Goal: Transaction & Acquisition: Purchase product/service

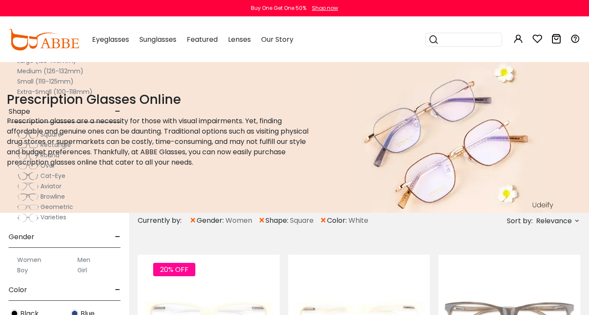
scroll to position [177, 0]
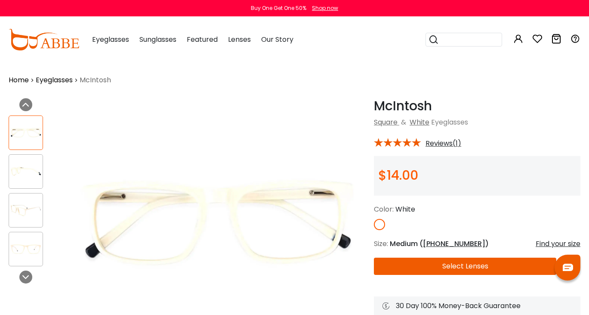
scroll to position [91, 0]
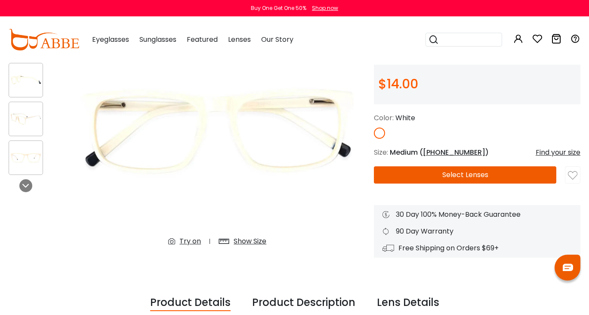
click at [31, 122] on img at bounding box center [26, 118] width 34 height 17
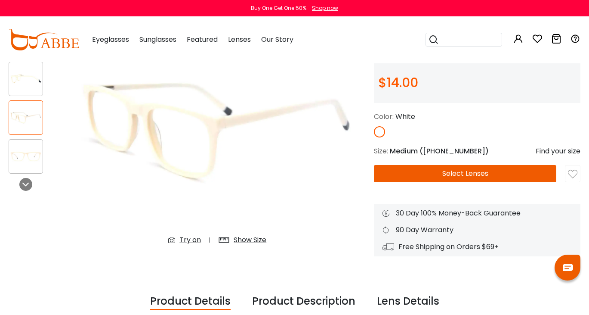
click at [190, 240] on div "Try on" at bounding box center [191, 240] width 22 height 10
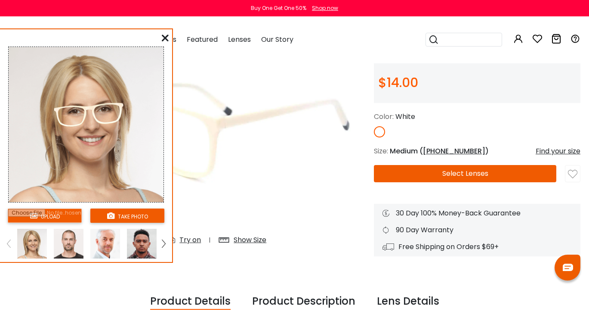
click at [304, 198] on img at bounding box center [218, 129] width 296 height 247
click at [461, 174] on button "Select Lenses" at bounding box center [465, 173] width 183 height 17
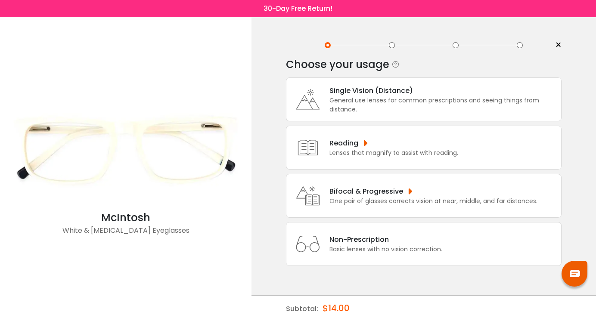
click at [383, 197] on div "Bifocal & Progressive" at bounding box center [433, 191] width 208 height 11
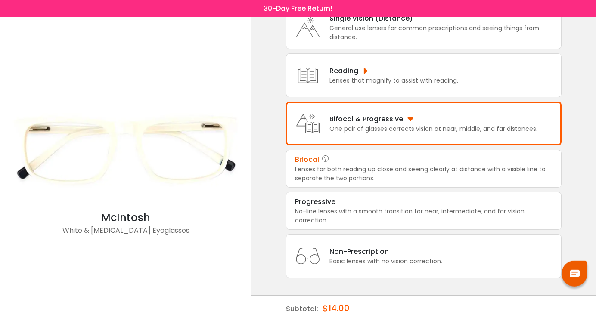
scroll to position [100, 0]
click at [319, 197] on div "Progressive" at bounding box center [315, 202] width 40 height 10
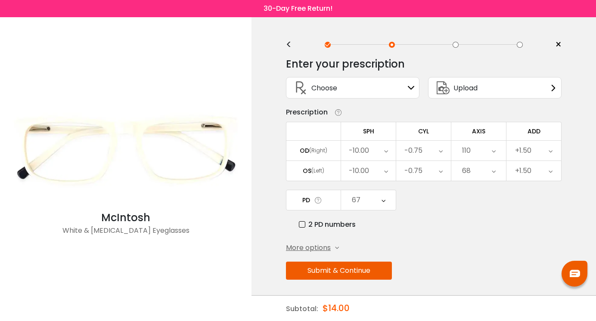
scroll to position [0, 0]
click at [330, 254] on span "More options" at bounding box center [308, 248] width 45 height 10
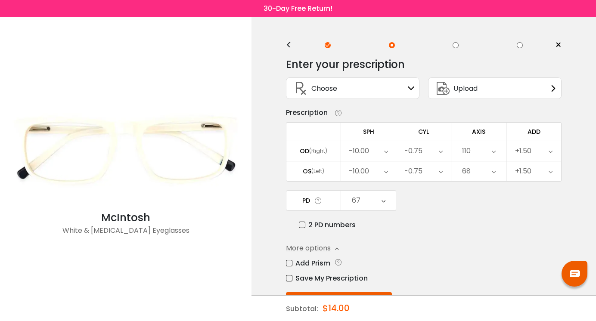
scroll to position [36, 0]
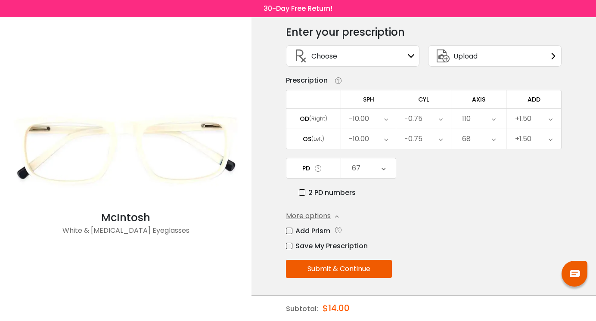
click at [344, 267] on button "Submit & Continue" at bounding box center [339, 269] width 106 height 18
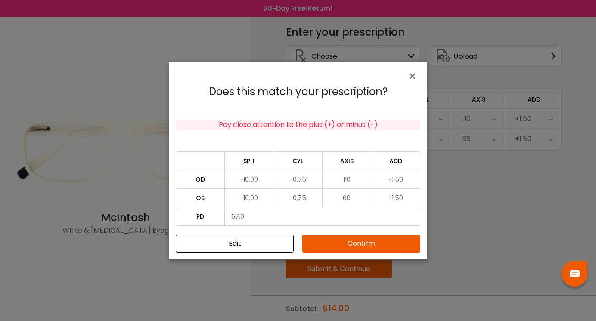
click at [360, 245] on button "Confirm" at bounding box center [361, 244] width 118 height 18
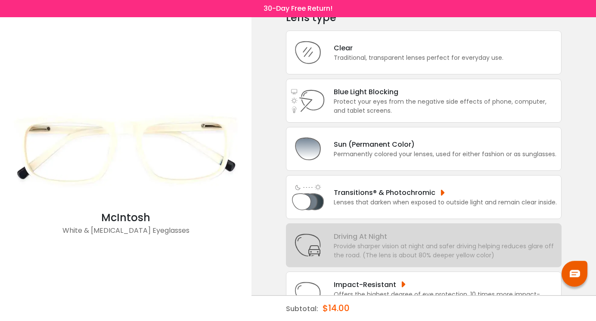
scroll to position [55, 0]
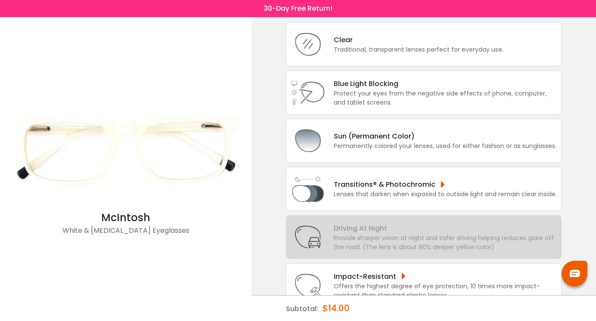
click at [358, 252] on div "Provide sharper vision at night and safer driving helping reduces glare off the…" at bounding box center [445, 243] width 223 height 18
click at [342, 89] on div "Blue Light Blocking Blue Light Blocking Blue Light blocking lenses offer the be…" at bounding box center [445, 83] width 223 height 11
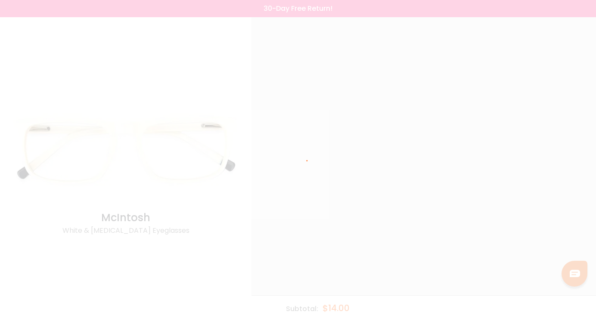
scroll to position [0, 0]
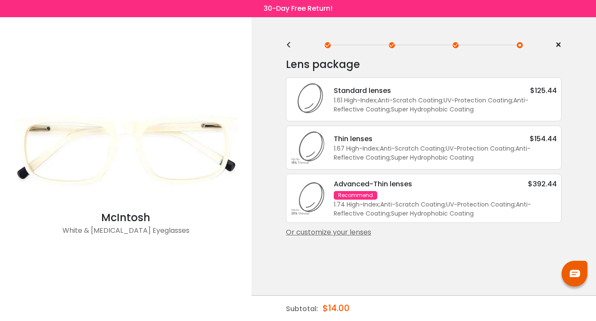
click at [347, 144] on div "Thin lenses" at bounding box center [353, 138] width 39 height 11
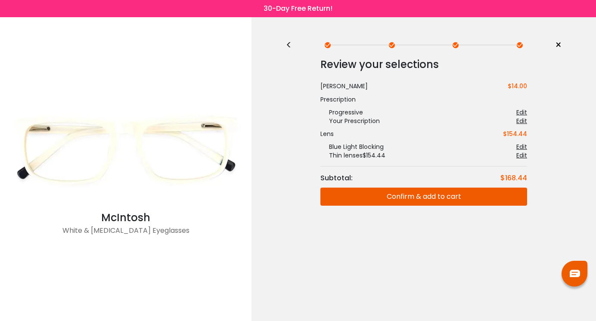
click at [416, 197] on button "Confirm & add to cart" at bounding box center [423, 197] width 207 height 18
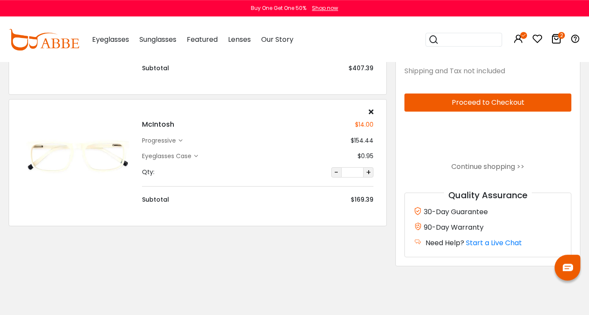
scroll to position [151, 0]
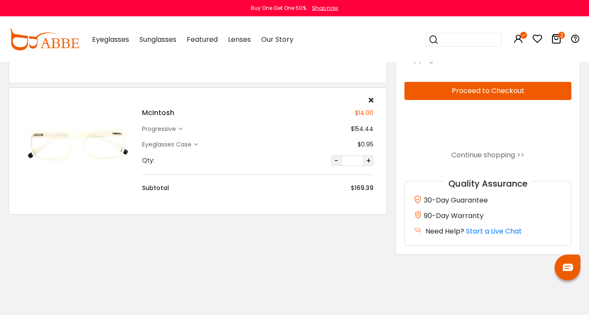
drag, startPoint x: 593, startPoint y: 70, endPoint x: 585, endPoint y: 127, distance: 57.5
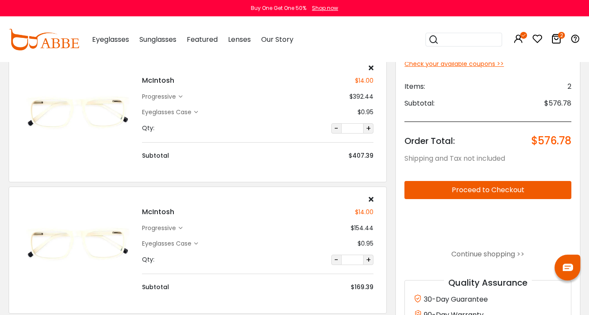
scroll to position [46, 0]
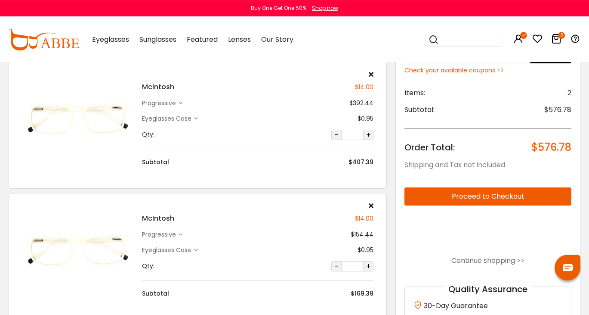
click at [370, 205] on icon at bounding box center [371, 205] width 5 height 7
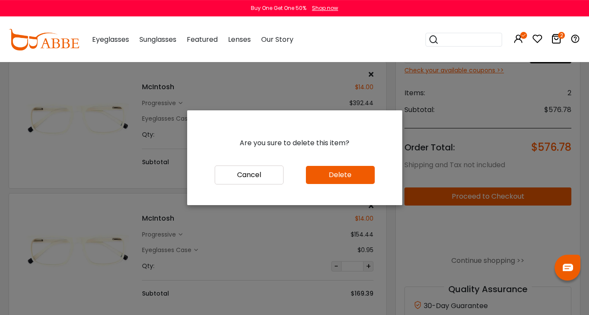
click at [338, 182] on button "Delete" at bounding box center [340, 175] width 69 height 18
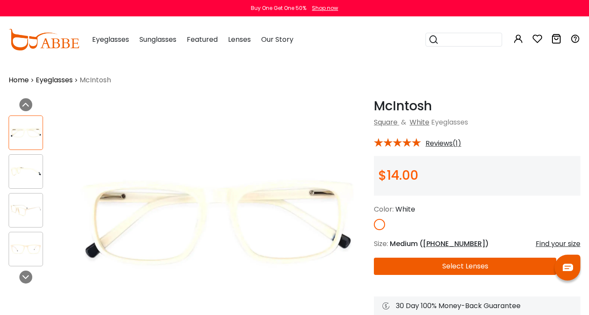
scroll to position [93, 0]
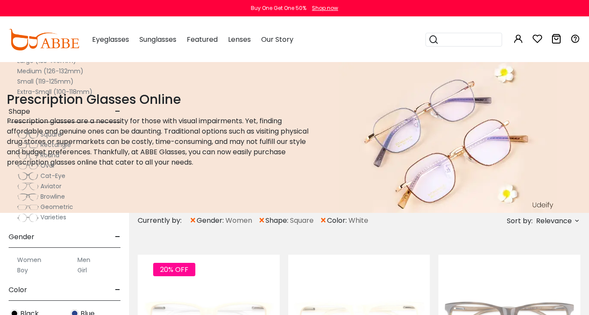
scroll to position [177, 0]
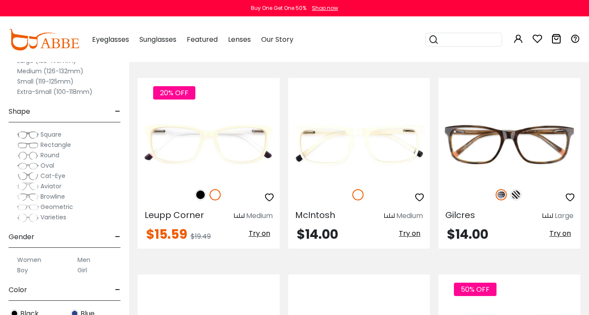
click at [557, 40] on icon at bounding box center [557, 39] width 10 height 10
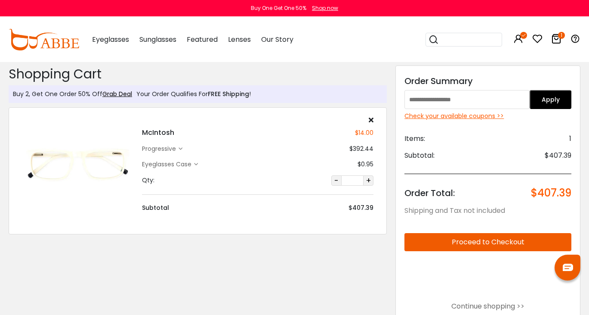
click at [557, 40] on icon at bounding box center [557, 39] width 10 height 10
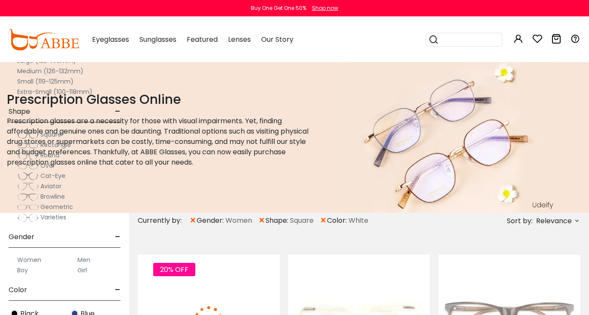
scroll to position [177, 0]
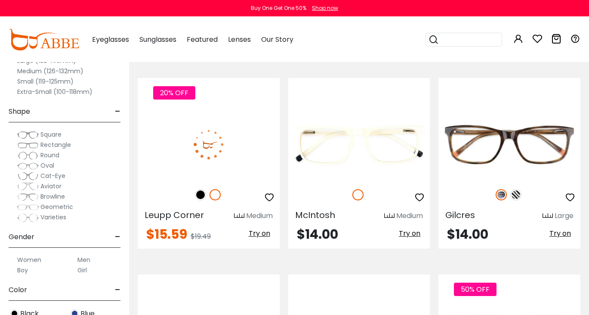
click at [560, 42] on icon at bounding box center [557, 39] width 10 height 10
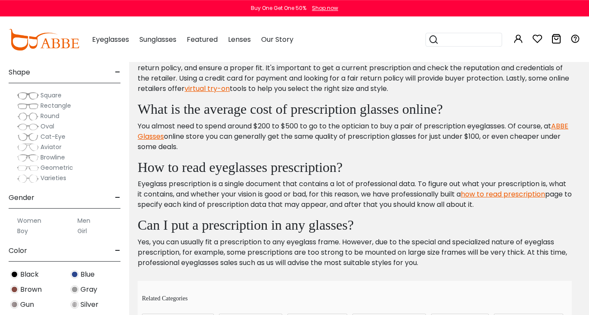
scroll to position [188, 0]
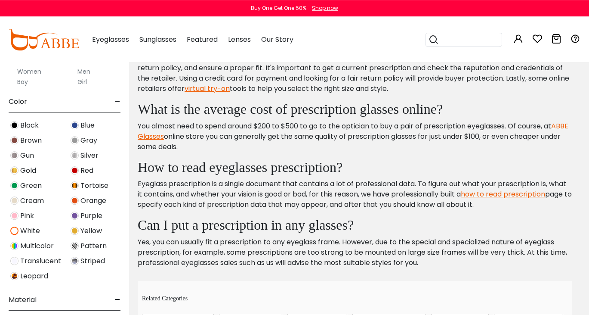
click at [16, 263] on img at bounding box center [14, 261] width 8 height 8
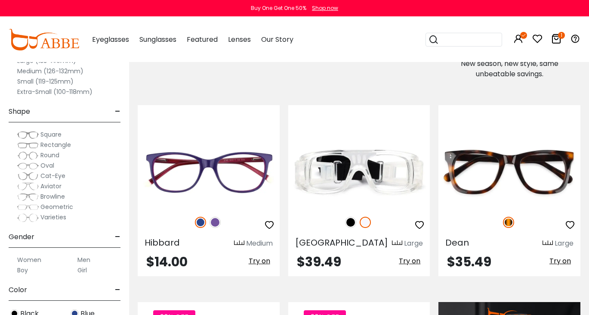
scroll to position [751, 0]
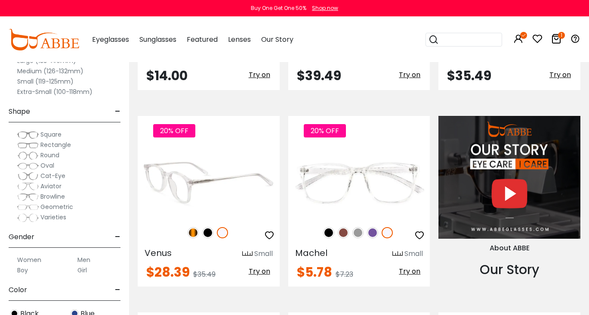
click at [210, 187] on img at bounding box center [209, 182] width 142 height 71
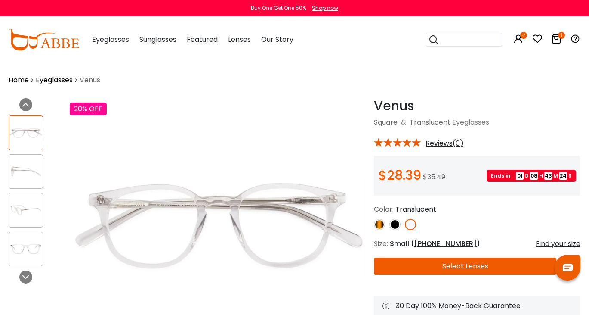
click at [32, 245] on img at bounding box center [26, 248] width 34 height 17
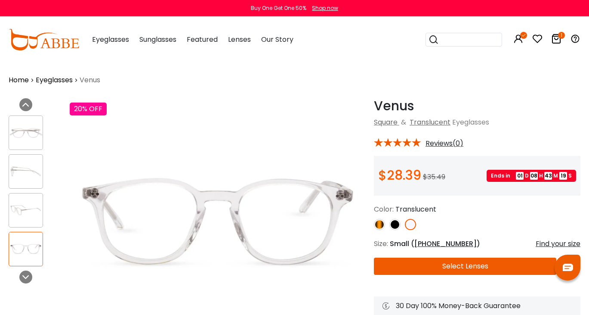
click at [21, 177] on img at bounding box center [26, 171] width 34 height 17
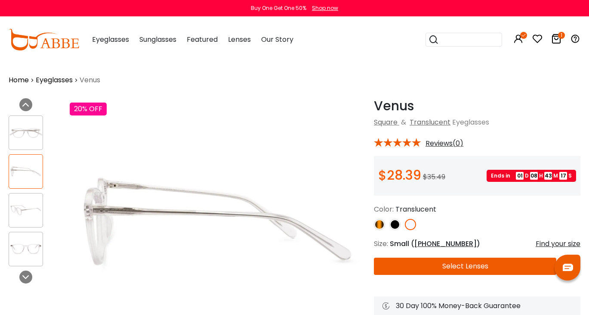
click at [22, 207] on img at bounding box center [26, 210] width 34 height 17
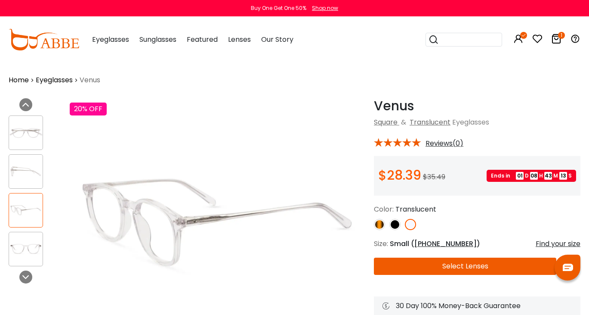
click at [382, 226] on img at bounding box center [379, 224] width 11 height 11
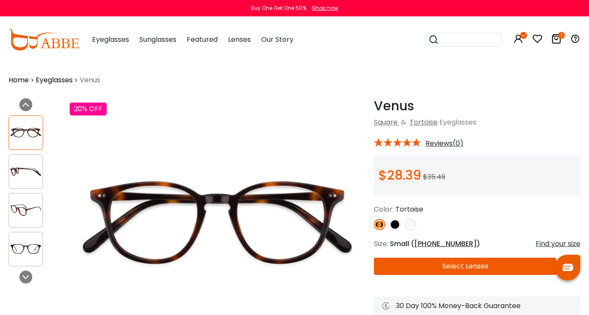
click at [402, 228] on div at bounding box center [477, 224] width 207 height 11
click at [393, 228] on img at bounding box center [395, 224] width 11 height 11
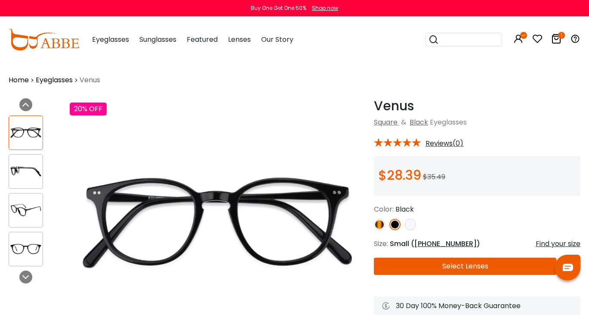
click at [408, 224] on img at bounding box center [410, 224] width 11 height 11
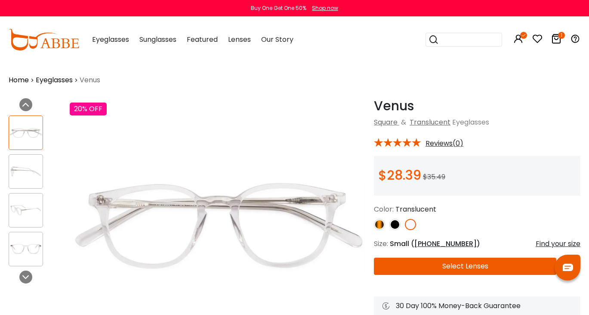
click at [21, 213] on img at bounding box center [26, 210] width 34 height 17
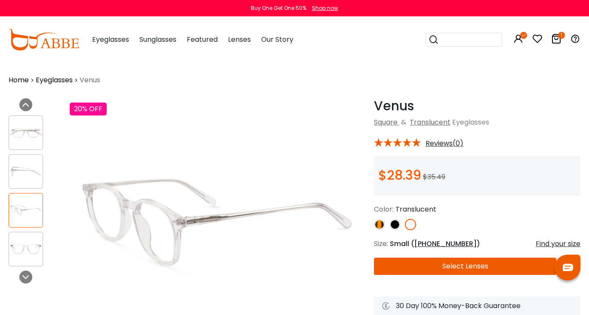
click at [22, 160] on div at bounding box center [26, 171] width 34 height 34
click at [23, 143] on div at bounding box center [26, 132] width 34 height 34
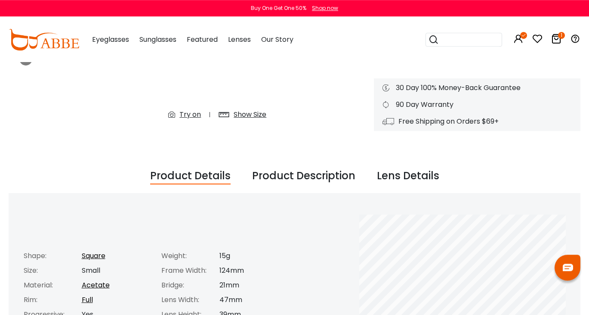
scroll to position [270, 0]
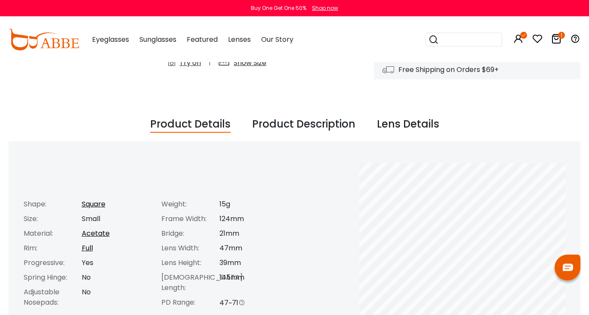
drag, startPoint x: 595, startPoint y: 49, endPoint x: 599, endPoint y: 55, distance: 7.3
click at [395, 128] on div "Lens Details" at bounding box center [408, 124] width 62 height 16
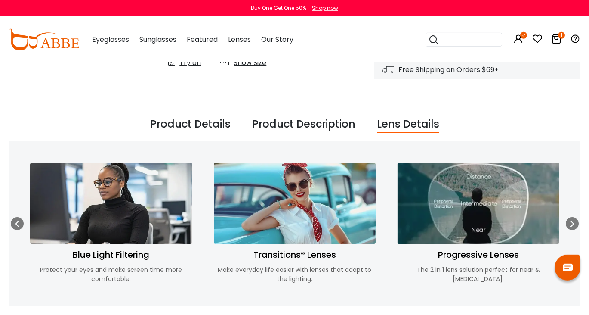
click at [484, 211] on img at bounding box center [478, 203] width 162 height 81
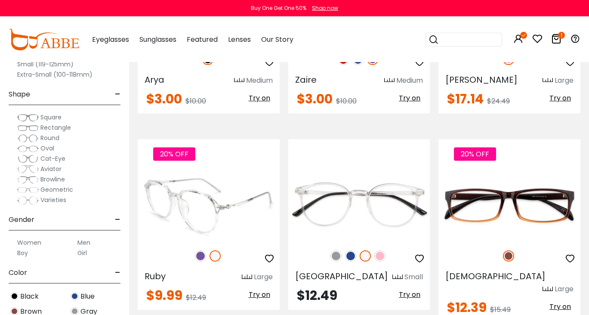
scroll to position [3114, 0]
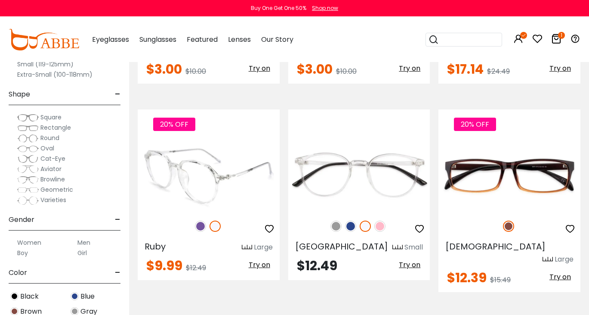
click at [210, 171] on img at bounding box center [209, 175] width 142 height 71
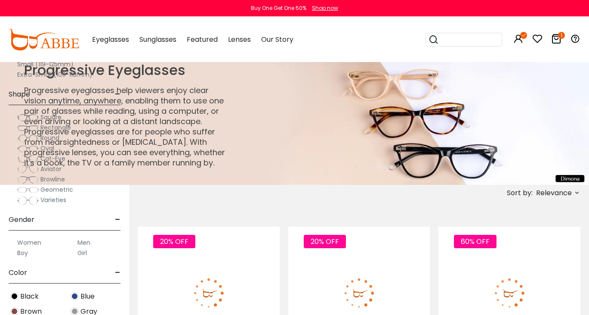
scroll to position [3114, 0]
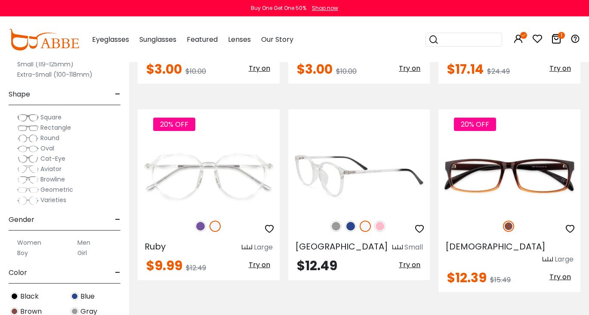
click at [339, 179] on img at bounding box center [360, 175] width 142 height 71
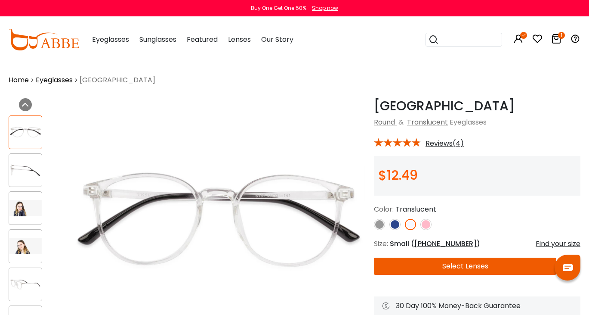
click at [22, 221] on div at bounding box center [26, 208] width 34 height 34
click at [24, 214] on img at bounding box center [25, 208] width 33 height 16
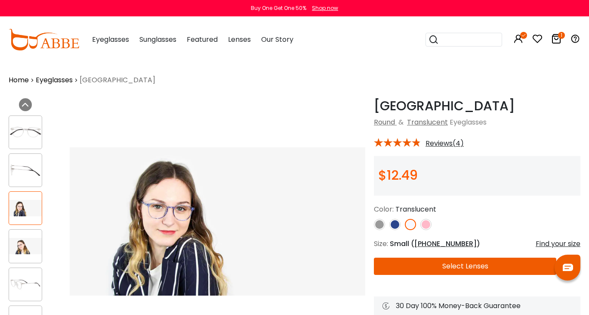
click at [29, 248] on img at bounding box center [25, 246] width 33 height 16
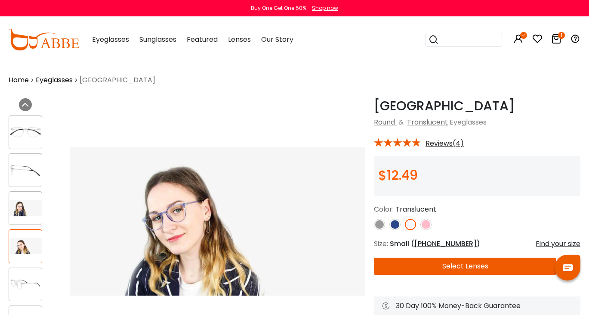
click at [24, 171] on img at bounding box center [25, 170] width 33 height 16
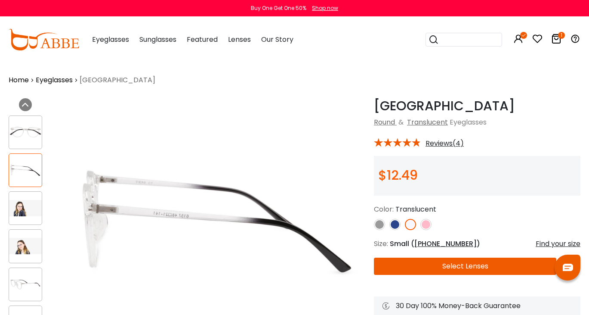
click at [31, 266] on div at bounding box center [35, 227] width 53 height 233
click at [31, 253] on img at bounding box center [25, 246] width 33 height 16
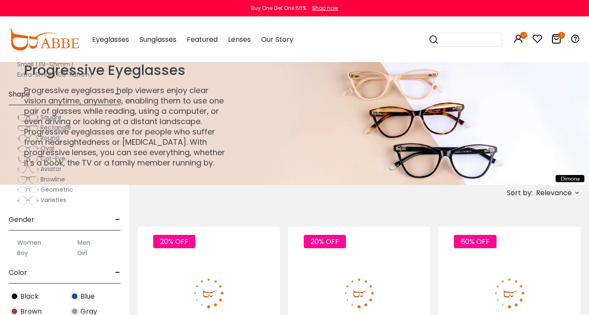
scroll to position [3114, 0]
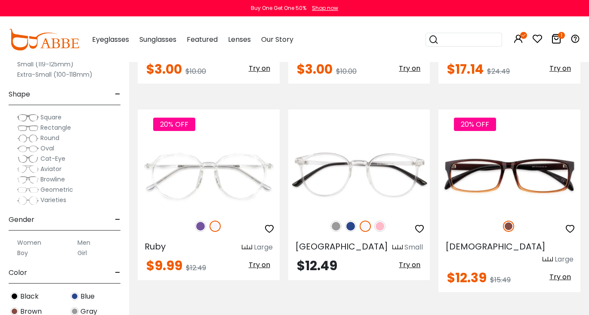
click at [45, 116] on span "Square" at bounding box center [50, 117] width 21 height 9
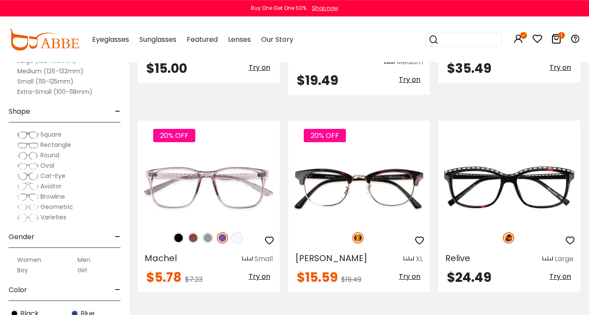
scroll to position [1323, 0]
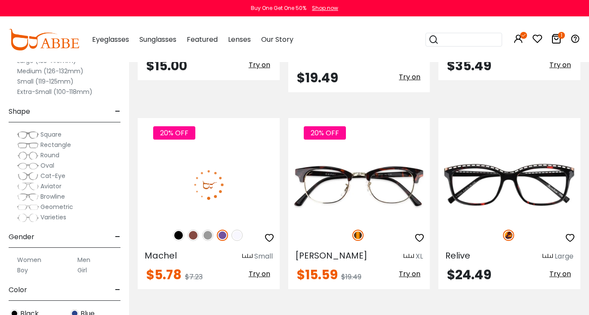
click at [240, 230] on img at bounding box center [237, 235] width 11 height 11
click at [230, 171] on img at bounding box center [209, 184] width 142 height 71
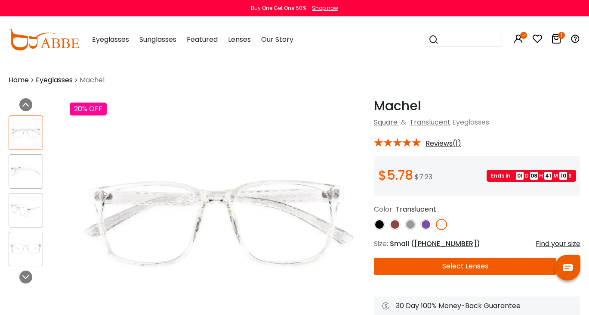
click at [27, 184] on div at bounding box center [26, 171] width 34 height 34
click at [17, 225] on div at bounding box center [26, 210] width 34 height 34
click at [22, 249] on img at bounding box center [26, 248] width 34 height 17
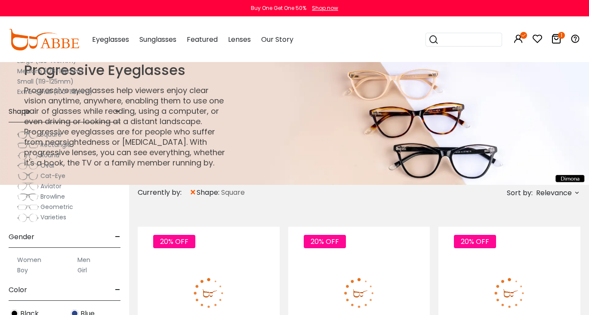
scroll to position [1323, 0]
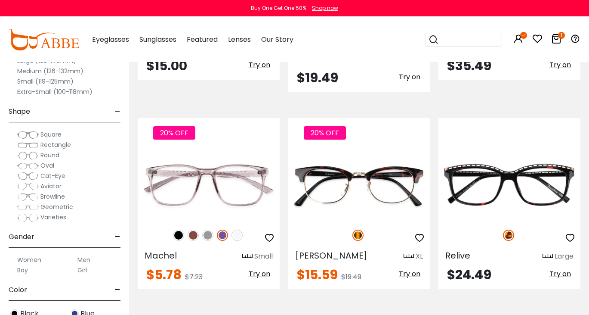
click at [47, 133] on span "Square" at bounding box center [50, 134] width 21 height 9
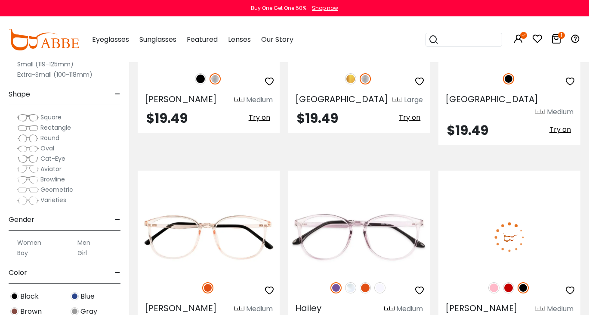
scroll to position [2742, 0]
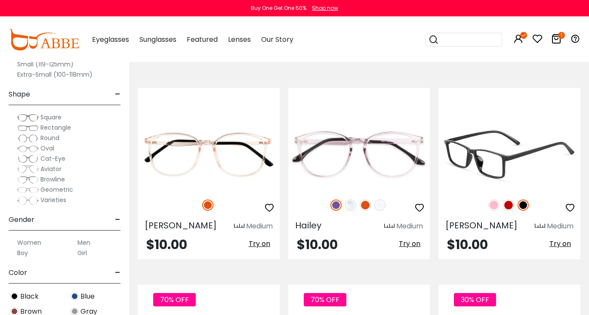
click at [512, 152] on img at bounding box center [510, 154] width 142 height 71
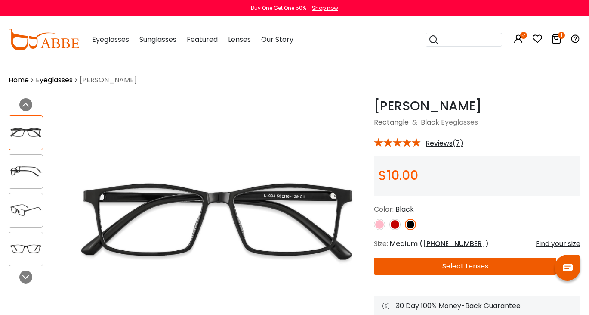
click at [23, 207] on img at bounding box center [26, 210] width 34 height 17
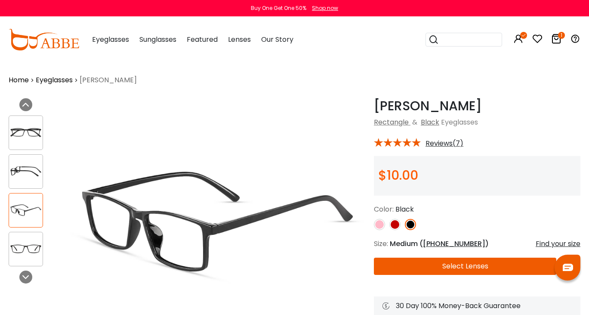
click at [31, 243] on img at bounding box center [26, 248] width 34 height 17
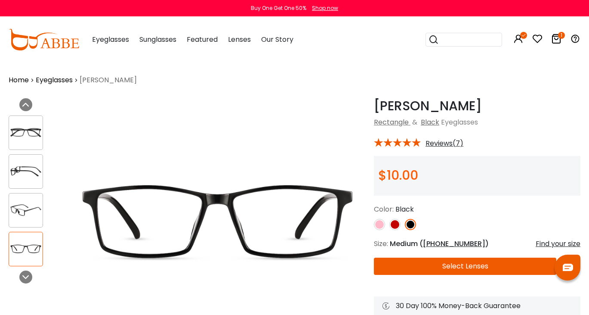
click at [28, 173] on img at bounding box center [26, 171] width 34 height 17
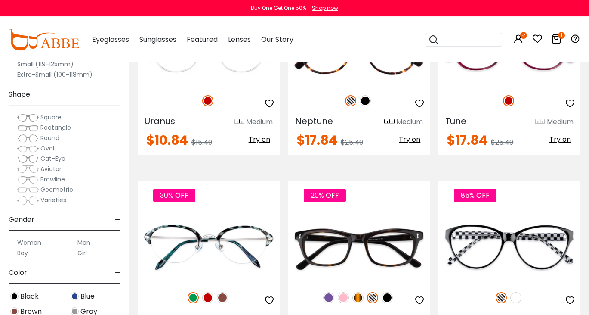
scroll to position [3693, 0]
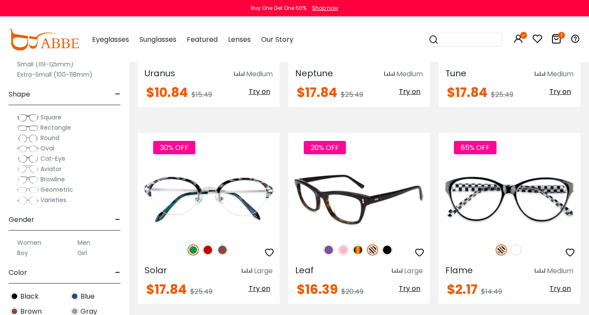
click at [343, 244] on img at bounding box center [343, 249] width 11 height 11
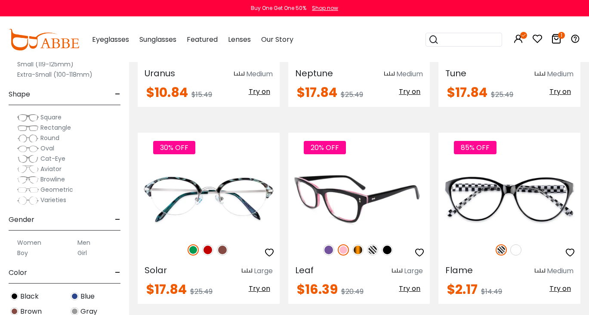
click at [347, 168] on img at bounding box center [360, 199] width 142 height 71
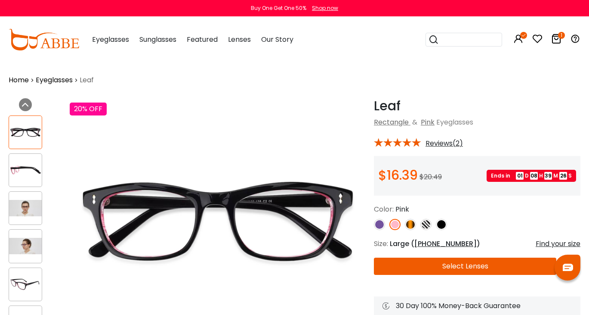
click at [22, 206] on img at bounding box center [25, 208] width 33 height 16
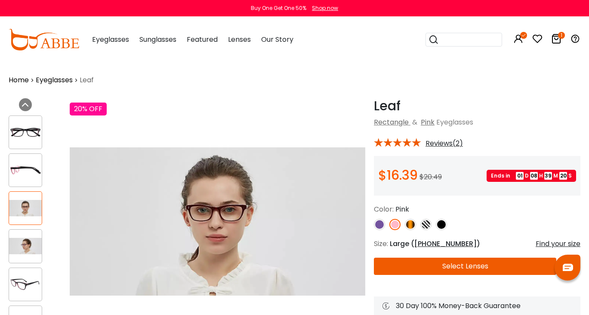
click at [25, 177] on img at bounding box center [25, 170] width 33 height 16
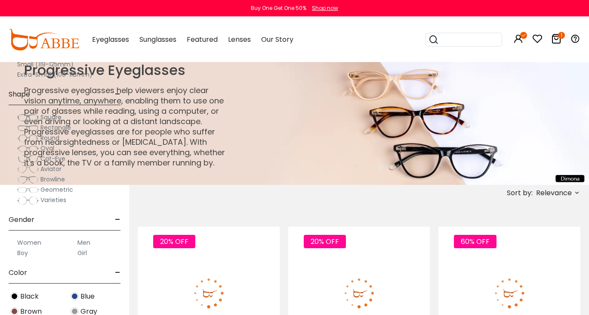
scroll to position [3693, 0]
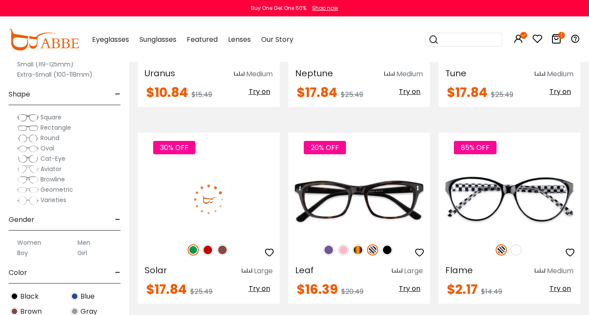
click at [28, 243] on label "Women" at bounding box center [29, 242] width 24 height 10
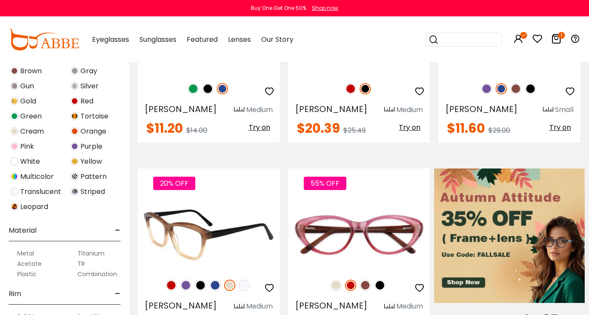
scroll to position [324, 0]
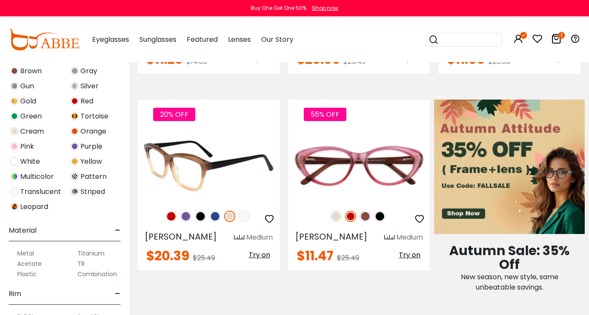
click at [245, 218] on img at bounding box center [244, 216] width 11 height 11
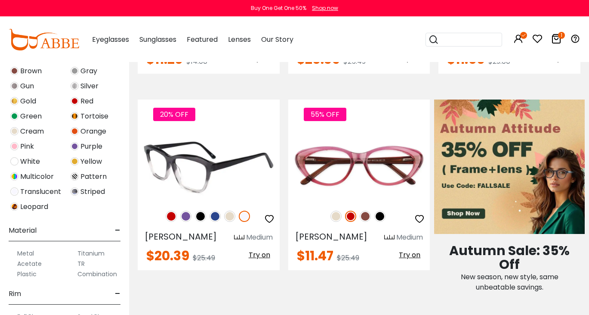
click at [197, 178] on img at bounding box center [209, 165] width 142 height 71
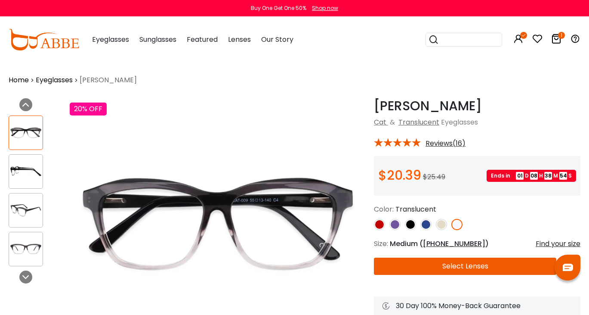
click at [444, 226] on img at bounding box center [441, 224] width 11 height 11
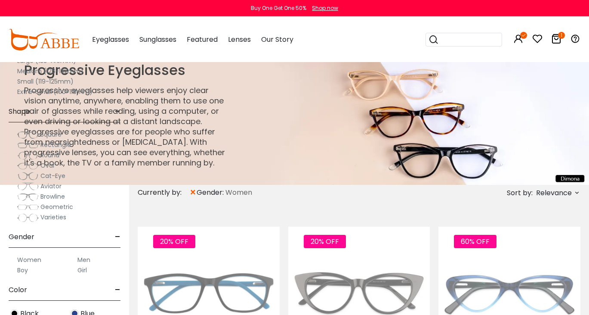
scroll to position [324, 0]
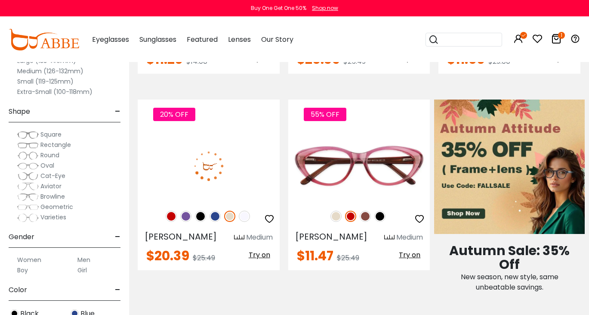
click at [29, 255] on label "Women" at bounding box center [29, 259] width 24 height 10
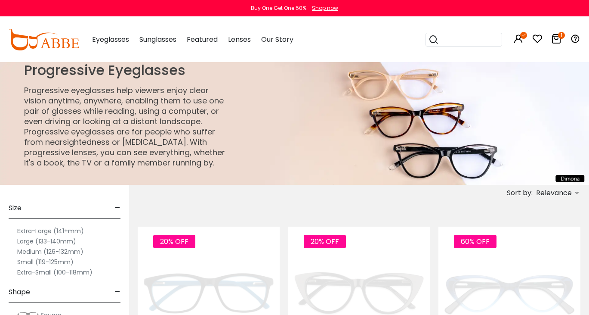
scroll to position [188, 0]
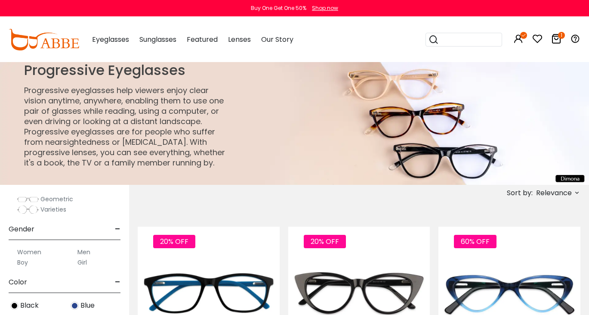
click at [27, 252] on label "Women" at bounding box center [29, 252] width 24 height 10
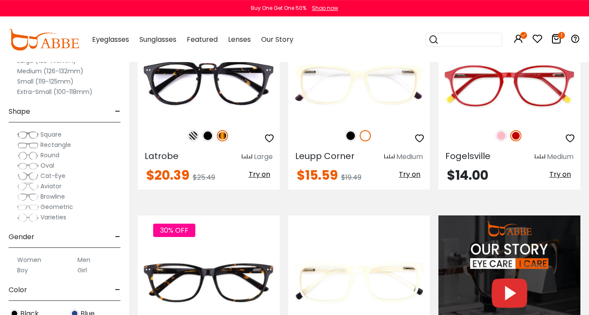
scroll to position [188, 0]
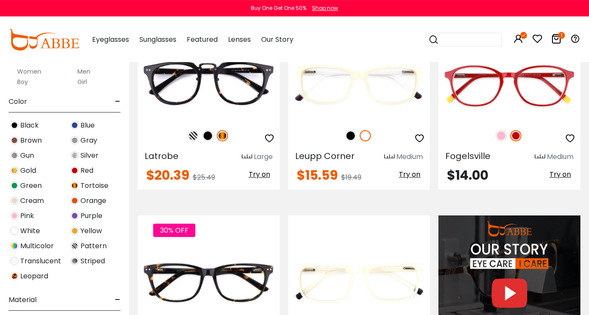
click at [17, 264] on img at bounding box center [14, 261] width 8 height 8
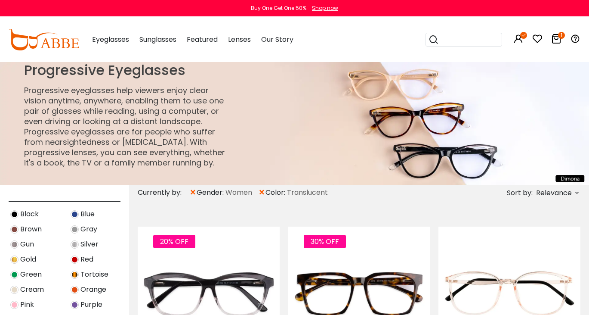
scroll to position [19, 0]
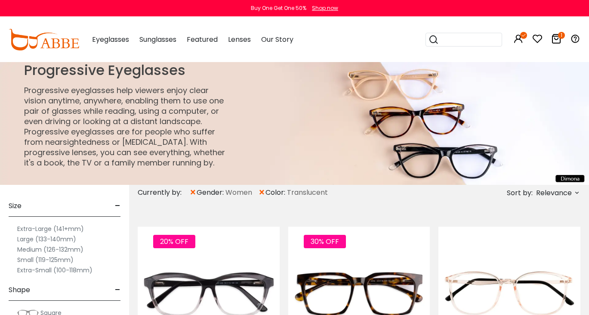
click at [35, 251] on label "Medium (126-132mm)" at bounding box center [50, 249] width 66 height 10
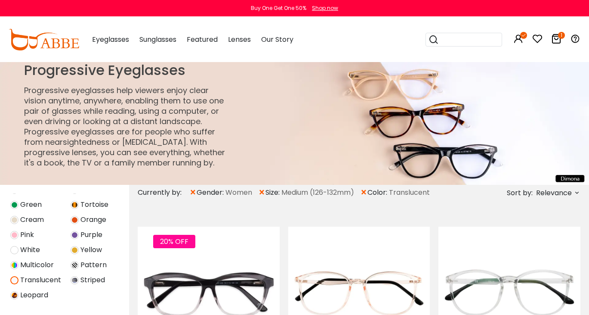
scroll to position [450, 0]
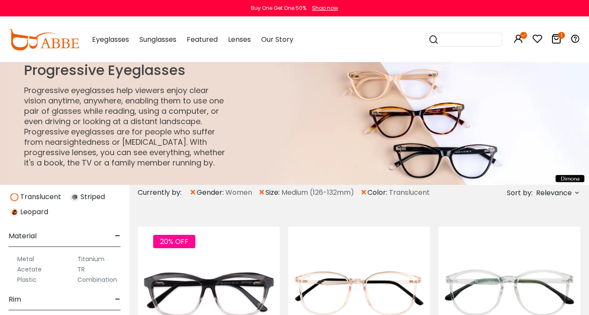
click at [90, 258] on label "Titanium" at bounding box center [91, 259] width 27 height 10
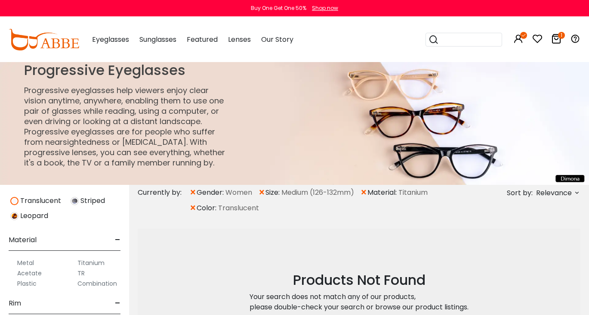
scroll to position [450, 0]
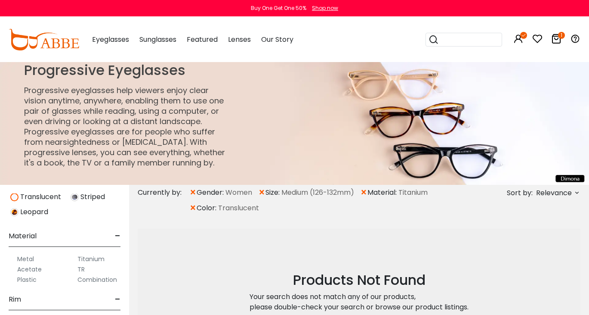
click at [93, 280] on label "Combination" at bounding box center [98, 279] width 40 height 10
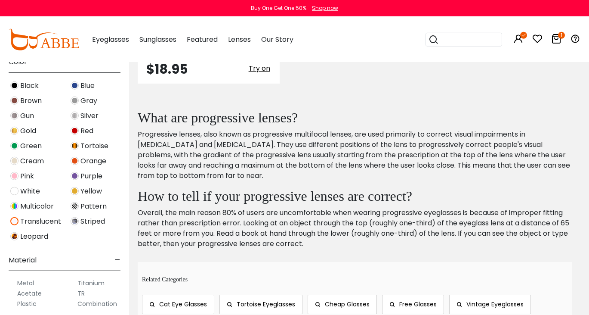
scroll to position [393, 0]
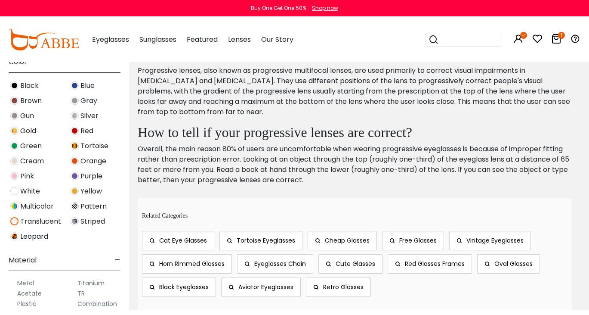
click at [37, 292] on label "Acetate" at bounding box center [29, 293] width 25 height 10
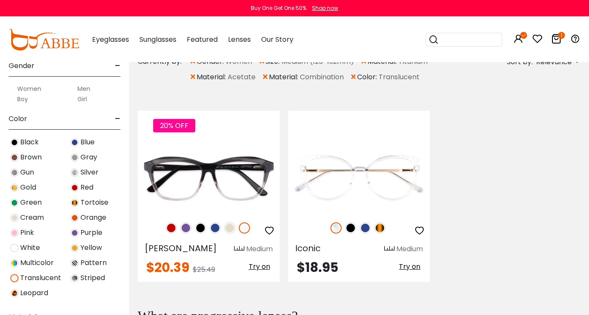
scroll to position [357, 0]
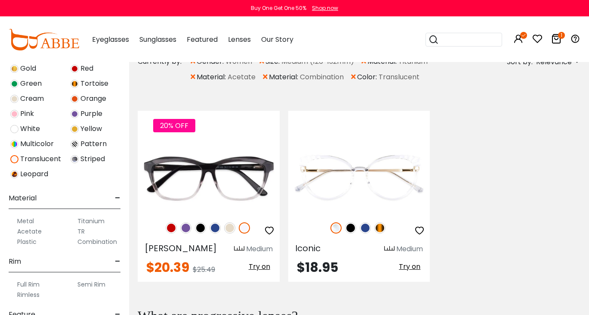
click at [28, 130] on span "White" at bounding box center [30, 129] width 20 height 10
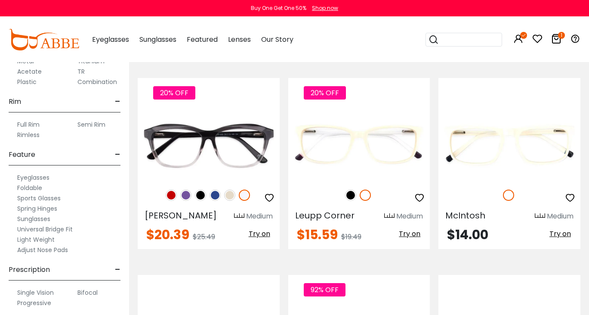
scroll to position [271, 0]
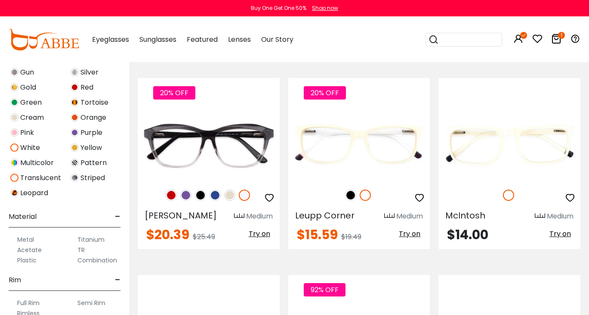
click at [34, 252] on label "Acetate" at bounding box center [29, 250] width 25 height 10
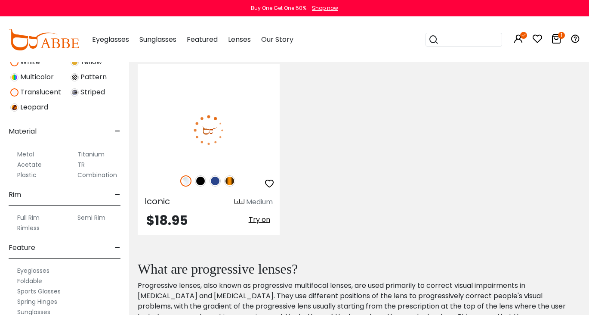
scroll to position [376, 0]
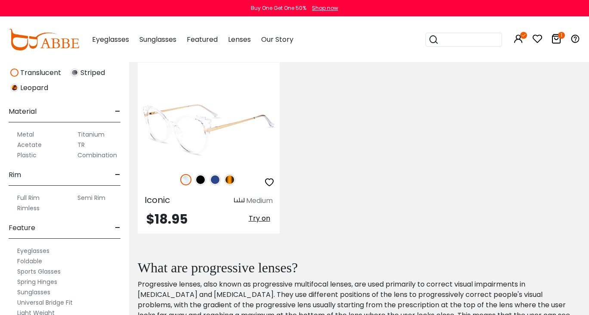
click at [232, 180] on img at bounding box center [229, 179] width 11 height 11
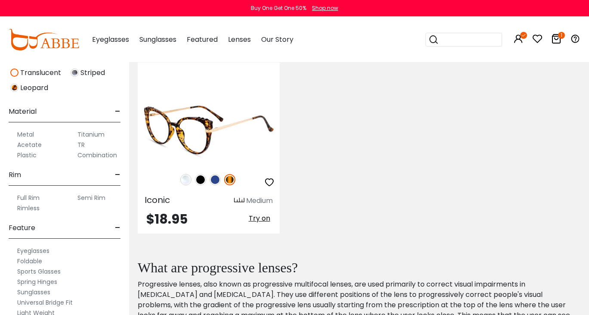
click at [218, 180] on img at bounding box center [215, 179] width 11 height 11
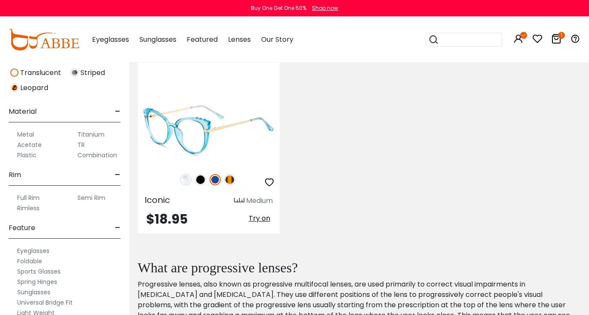
click at [202, 181] on img at bounding box center [200, 179] width 11 height 11
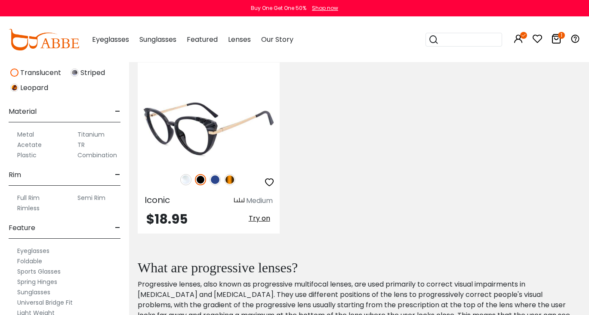
click at [183, 180] on img at bounding box center [185, 179] width 11 height 11
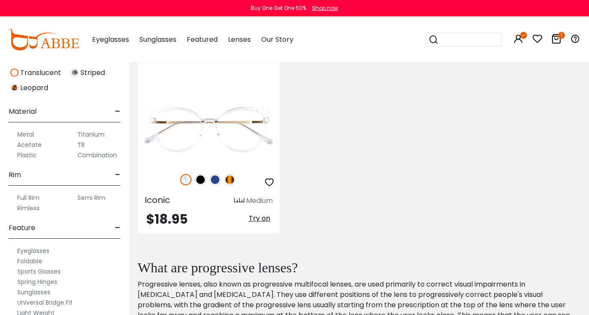
click at [83, 135] on label "Titanium" at bounding box center [91, 134] width 27 height 10
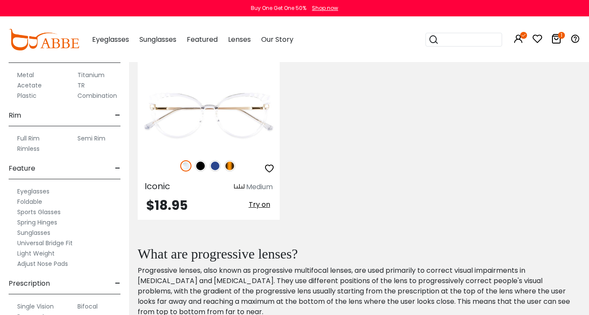
scroll to position [450, 0]
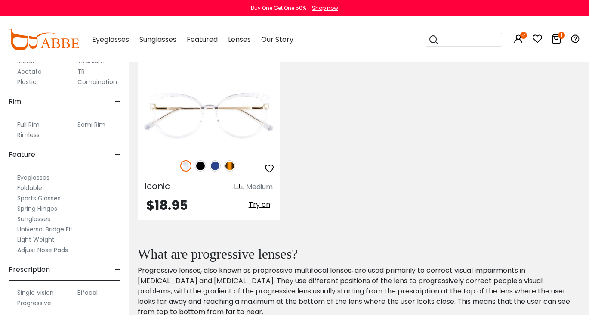
click at [28, 302] on label "Progressive" at bounding box center [34, 303] width 34 height 10
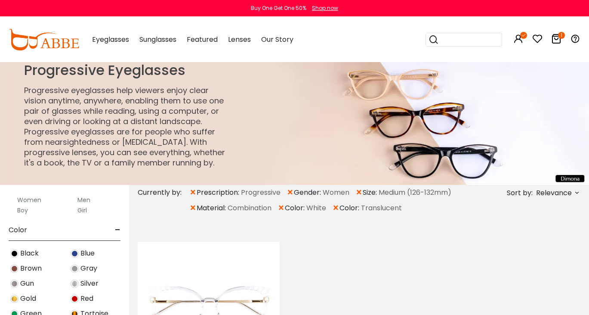
scroll to position [450, 0]
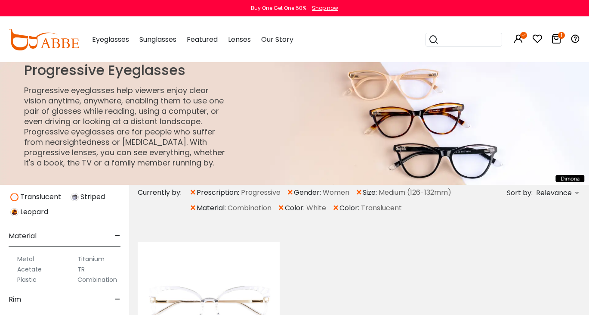
click at [27, 259] on label "Metal" at bounding box center [25, 259] width 17 height 10
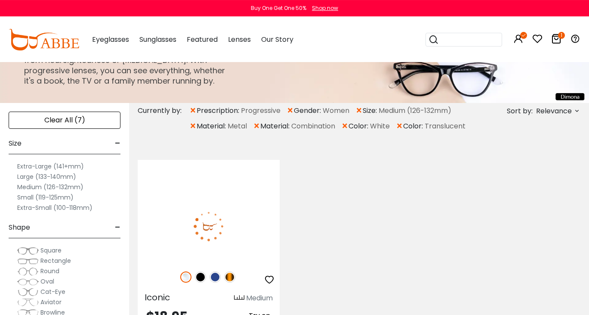
scroll to position [124, 0]
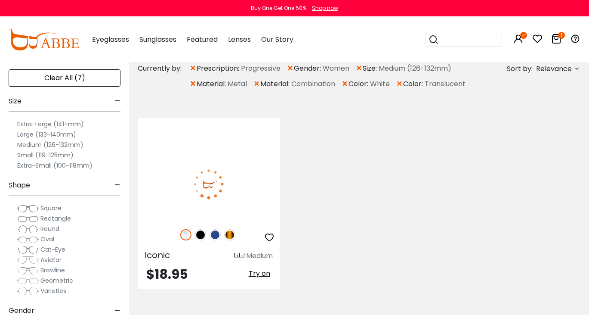
click at [28, 134] on label "Large (133-140mm)" at bounding box center [46, 134] width 59 height 10
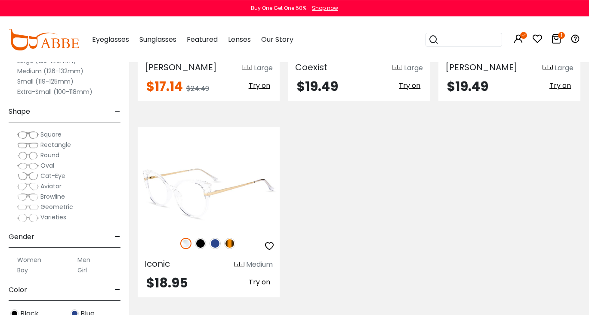
scroll to position [351, 0]
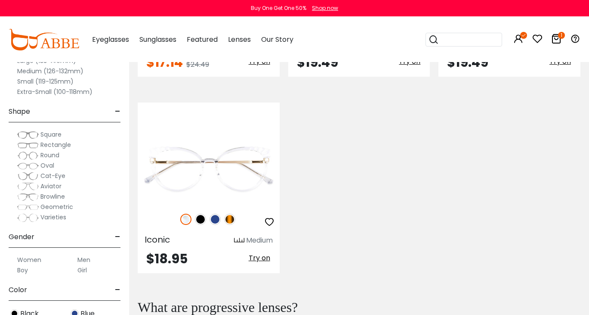
click at [32, 261] on label "Women" at bounding box center [29, 259] width 24 height 10
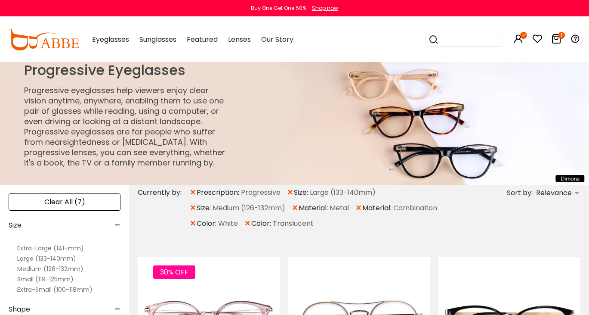
click at [39, 269] on label "Medium (126-132mm)" at bounding box center [50, 269] width 66 height 10
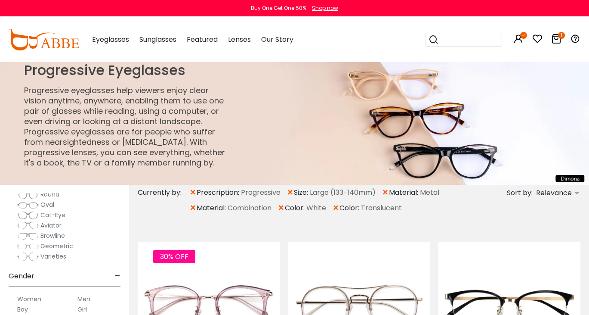
scroll to position [267, 0]
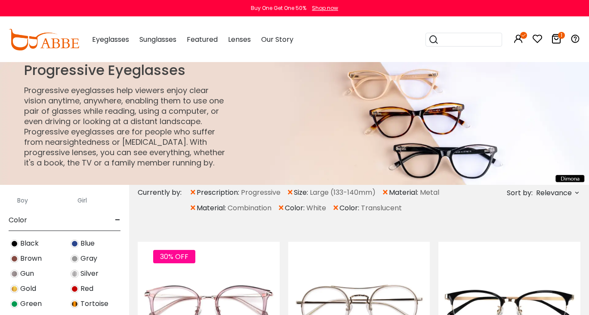
click at [387, 191] on span "×" at bounding box center [385, 193] width 7 height 16
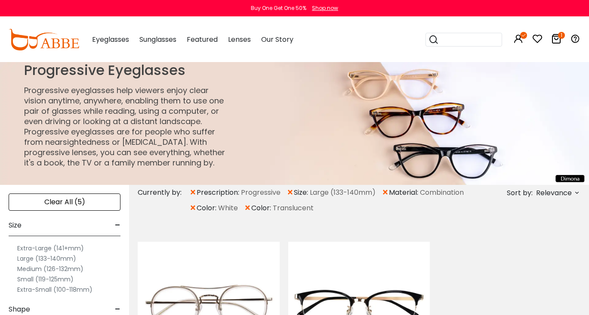
click at [384, 192] on span "×" at bounding box center [385, 193] width 7 height 16
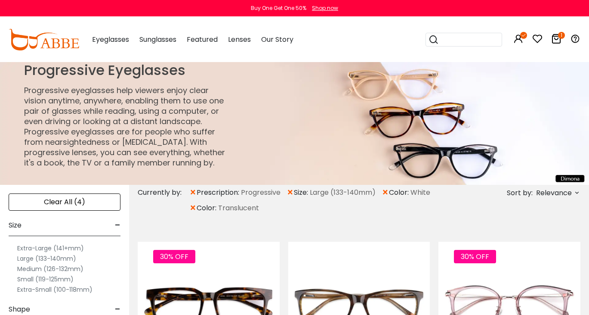
click at [194, 192] on span "×" at bounding box center [192, 193] width 7 height 16
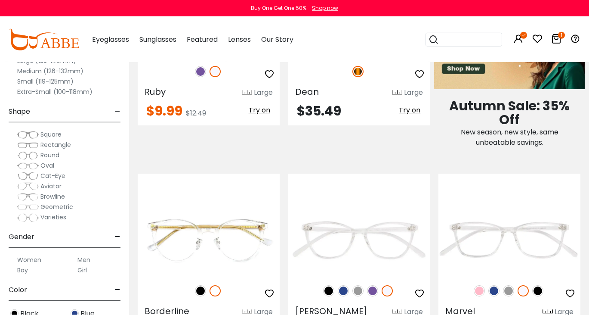
scroll to position [524, 0]
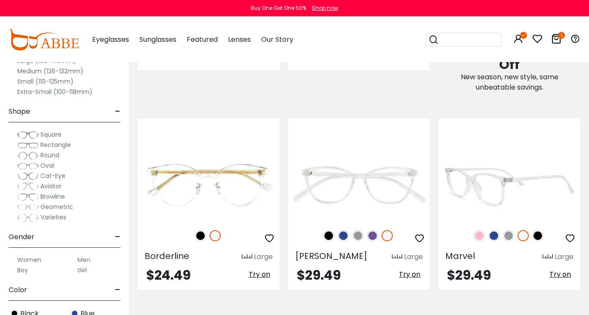
click at [493, 212] on img at bounding box center [510, 184] width 142 height 71
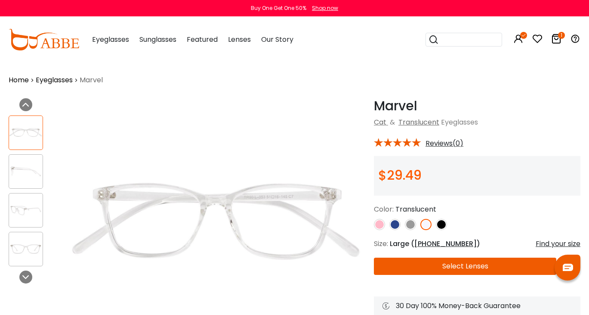
click at [30, 216] on img at bounding box center [26, 210] width 34 height 17
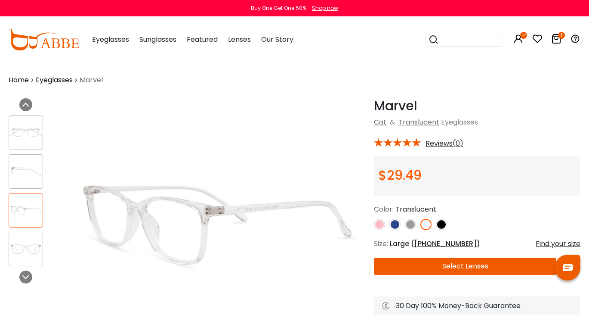
click at [22, 172] on img at bounding box center [26, 171] width 34 height 17
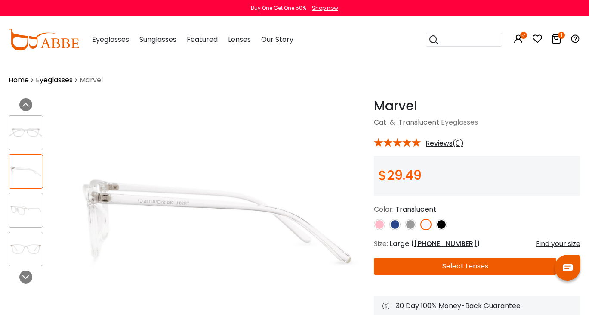
click at [25, 126] on img at bounding box center [26, 132] width 34 height 17
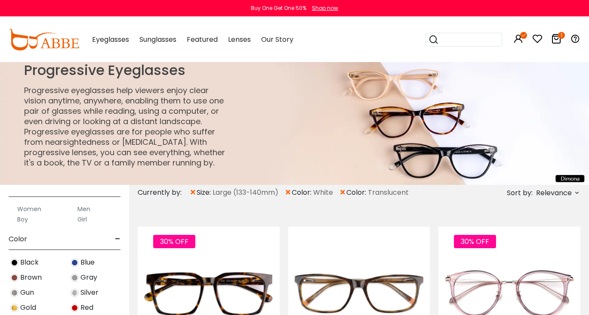
scroll to position [238, 0]
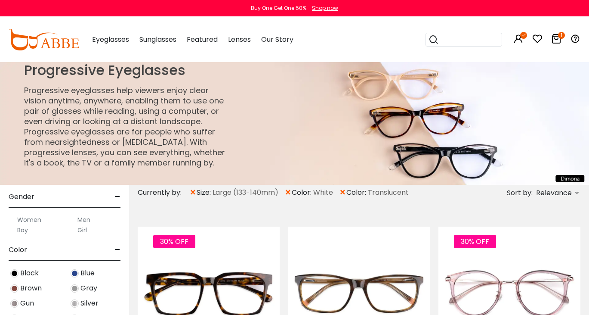
click at [25, 219] on label "Women" at bounding box center [29, 219] width 24 height 10
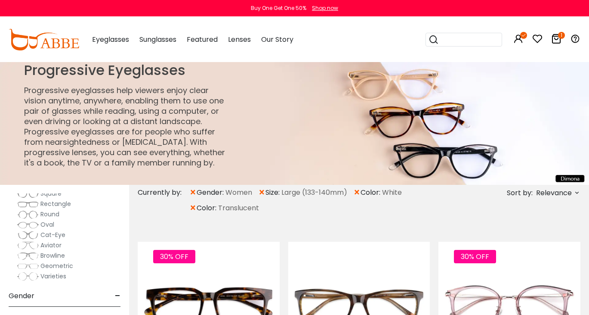
scroll to position [129, 0]
click at [49, 213] on span "Rectangle" at bounding box center [55, 213] width 31 height 9
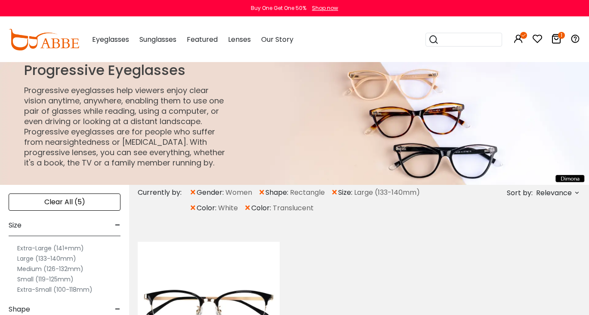
scroll to position [83, 0]
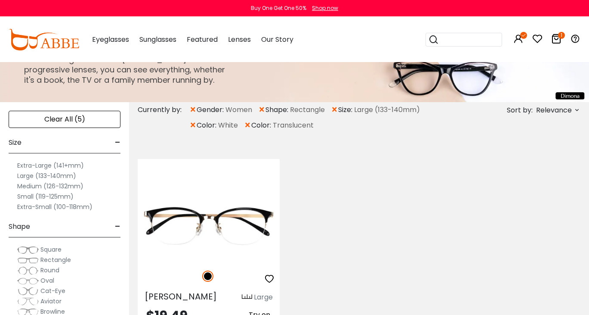
click at [57, 250] on span "Square" at bounding box center [50, 249] width 21 height 9
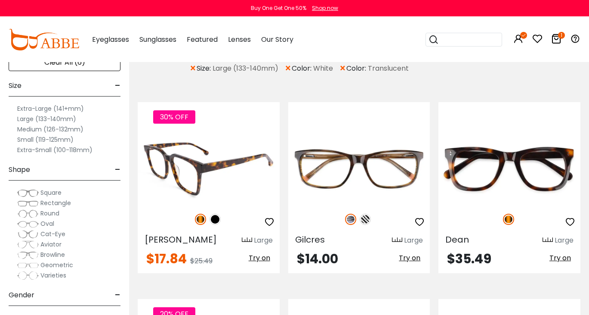
scroll to position [145, 0]
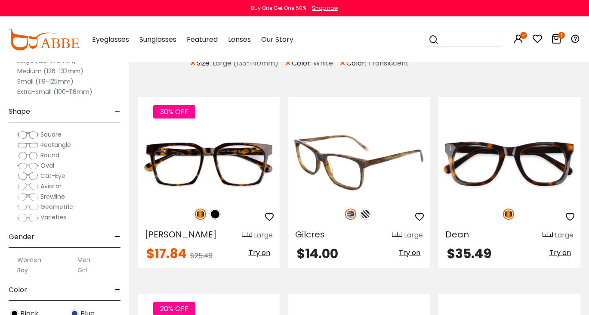
click at [368, 216] on img at bounding box center [365, 213] width 11 height 11
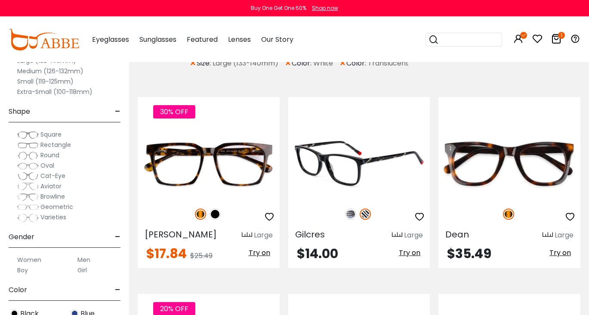
click at [351, 214] on img at bounding box center [350, 213] width 11 height 11
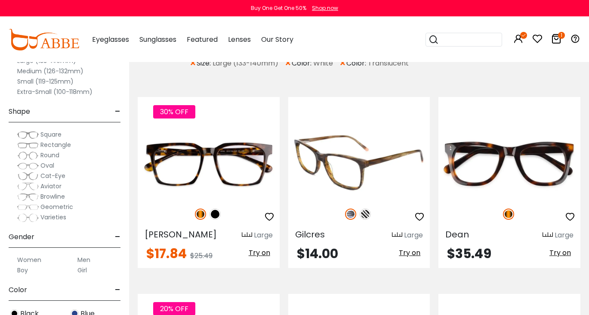
click at [365, 215] on img at bounding box center [365, 213] width 11 height 11
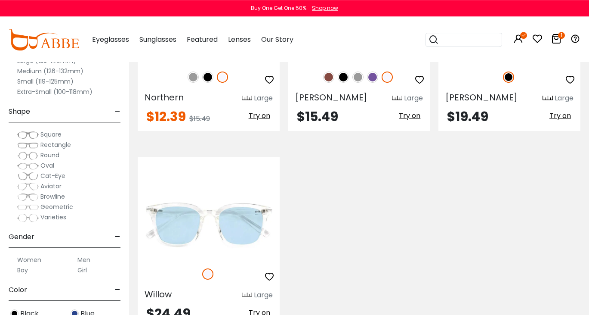
scroll to position [434, 0]
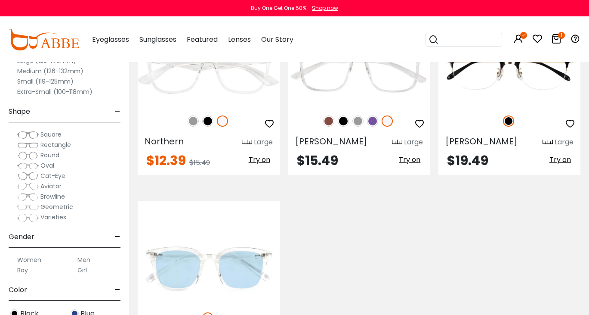
click at [63, 142] on span "Rectangle" at bounding box center [55, 144] width 31 height 9
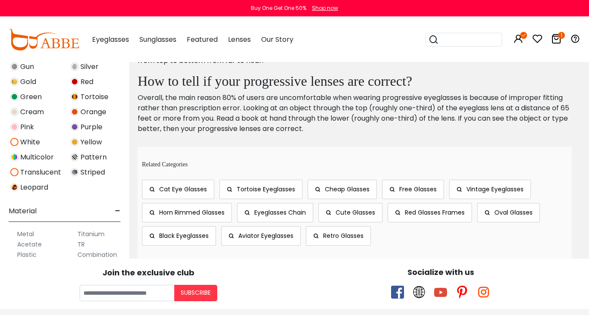
scroll to position [347, 0]
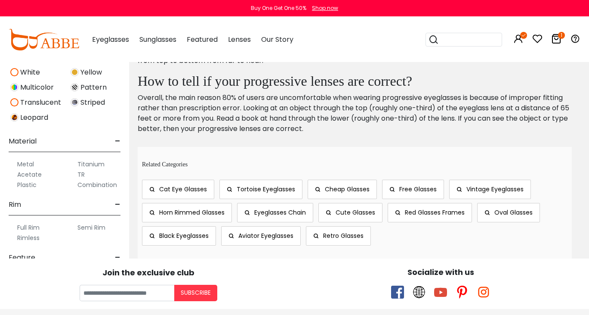
click at [86, 164] on label "Titanium" at bounding box center [91, 164] width 27 height 10
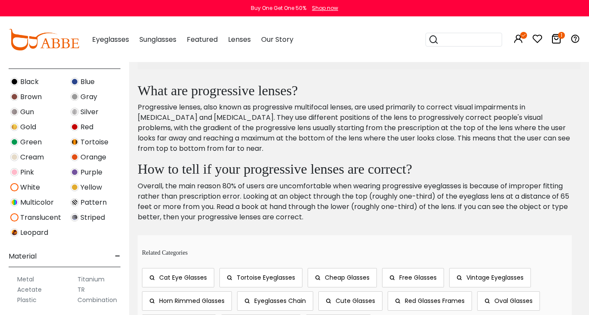
scroll to position [351, 0]
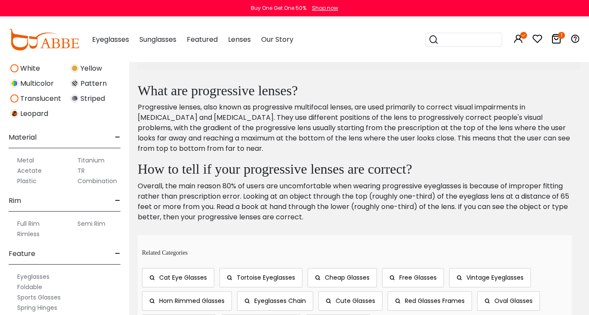
click at [88, 161] on label "Titanium" at bounding box center [91, 160] width 27 height 10
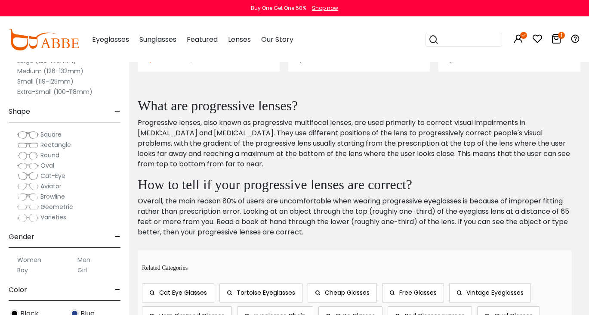
scroll to position [267, 0]
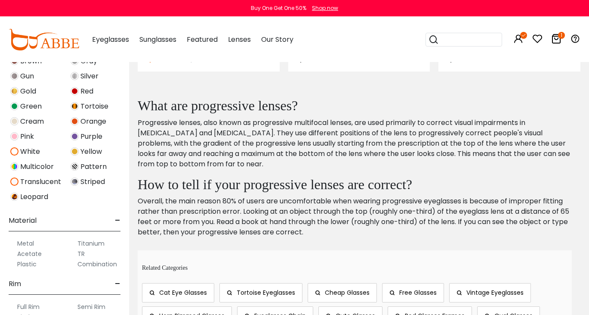
click at [85, 243] on label "Titanium" at bounding box center [91, 243] width 27 height 10
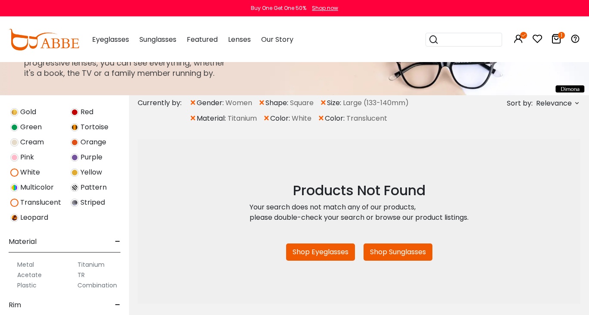
scroll to position [386, 0]
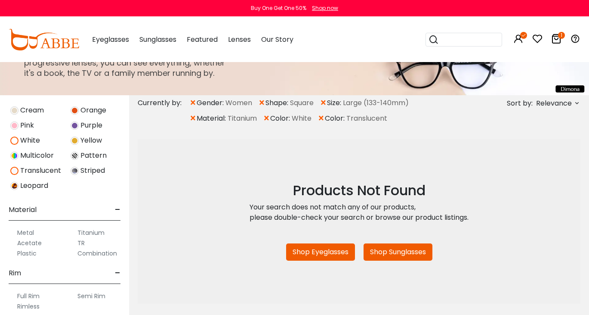
click at [37, 239] on label "Acetate" at bounding box center [29, 243] width 25 height 10
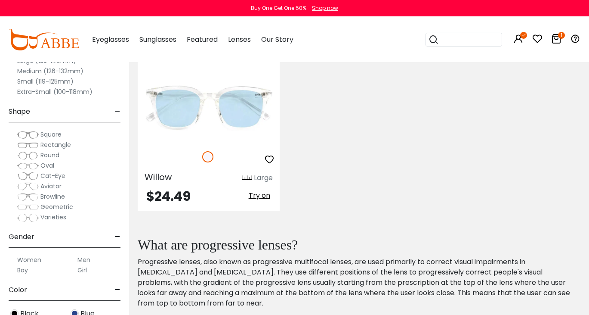
scroll to position [393, 0]
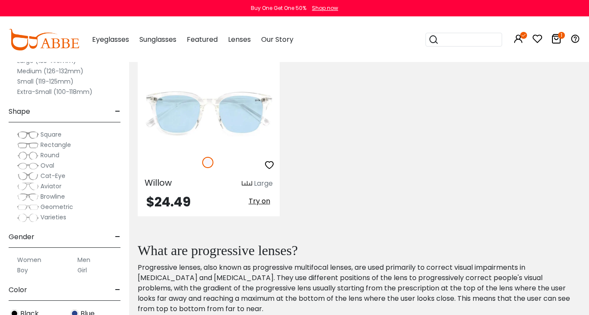
click at [561, 39] on icon at bounding box center [557, 39] width 10 height 10
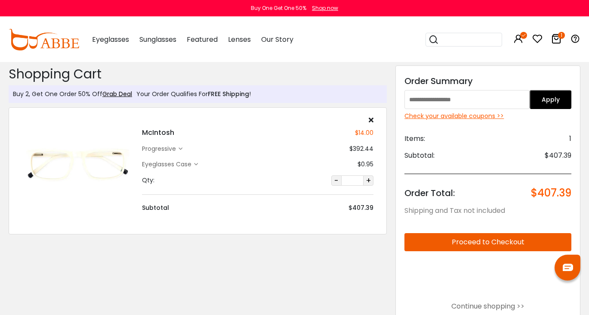
click at [89, 157] on img at bounding box center [78, 164] width 112 height 56
click at [160, 130] on h4 "McIntosh" at bounding box center [158, 132] width 32 height 10
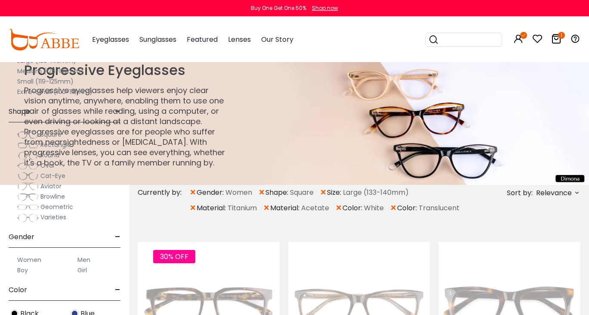
scroll to position [393, 0]
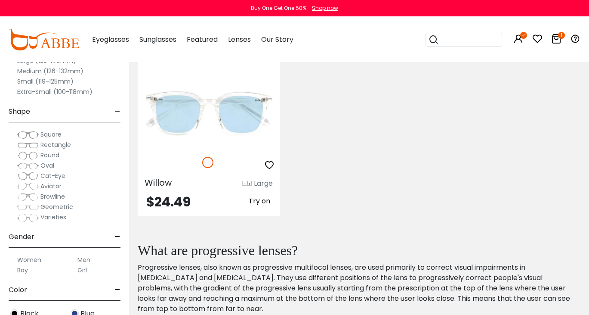
click at [554, 41] on icon at bounding box center [557, 39] width 10 height 10
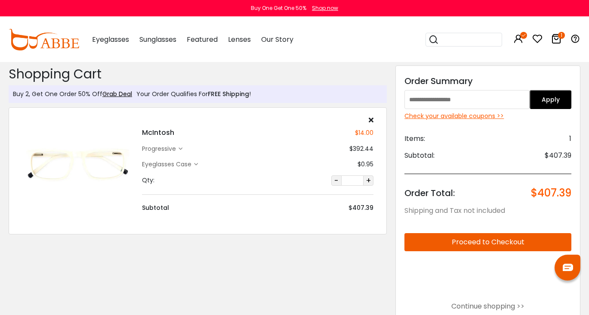
click at [152, 131] on h4 "McIntosh" at bounding box center [158, 132] width 32 height 10
click at [112, 162] on img at bounding box center [78, 164] width 112 height 56
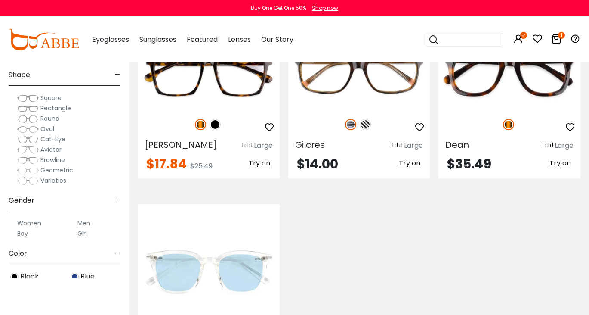
scroll to position [34, 0]
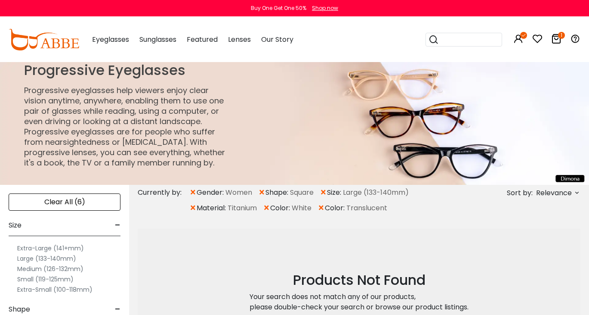
scroll to position [90, 0]
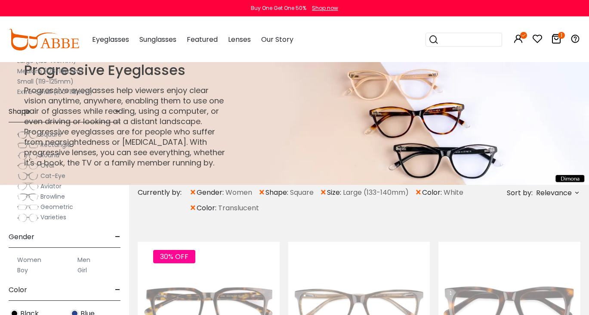
scroll to position [537, 0]
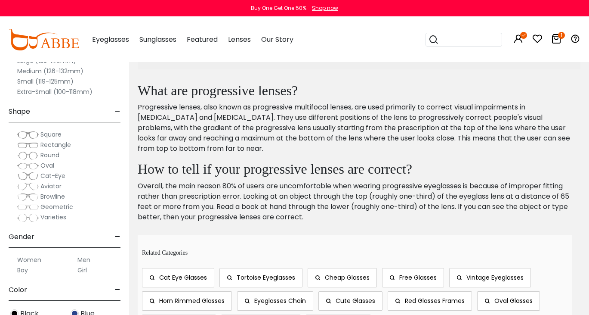
scroll to position [222, 0]
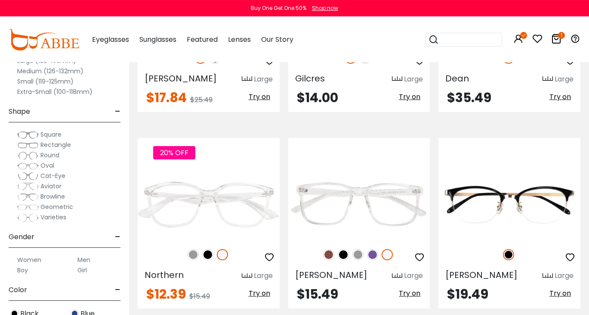
scroll to position [308, 0]
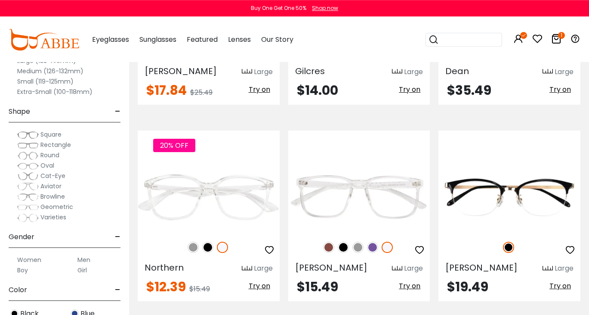
click at [556, 37] on icon at bounding box center [557, 39] width 10 height 10
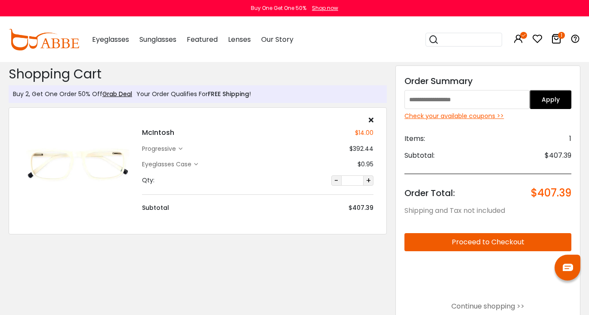
click at [442, 40] on input "search" at bounding box center [469, 39] width 60 height 13
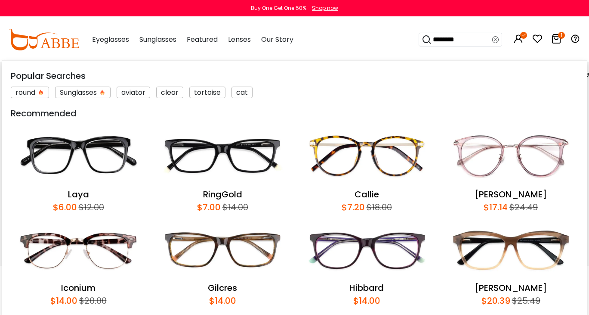
scroll to position [675, 0]
type input "********"
click at [131, 91] on div "aviator" at bounding box center [134, 93] width 34 height 12
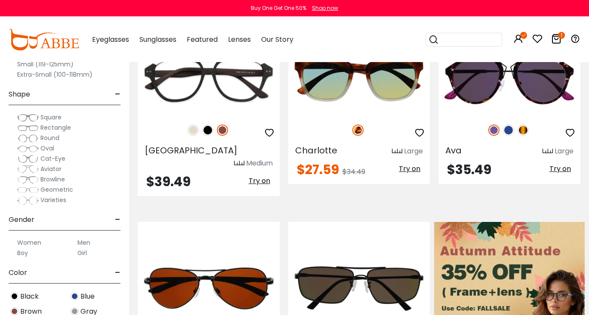
scroll to position [96, 0]
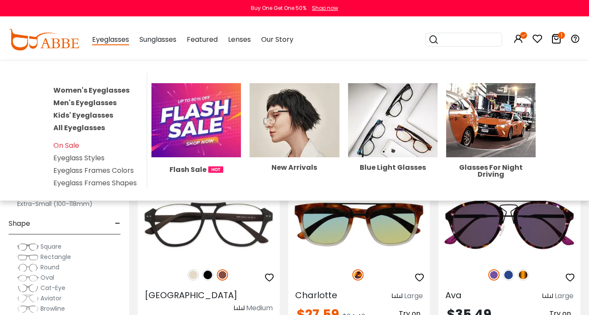
click at [110, 41] on span "Eyeglasses" at bounding box center [110, 39] width 37 height 11
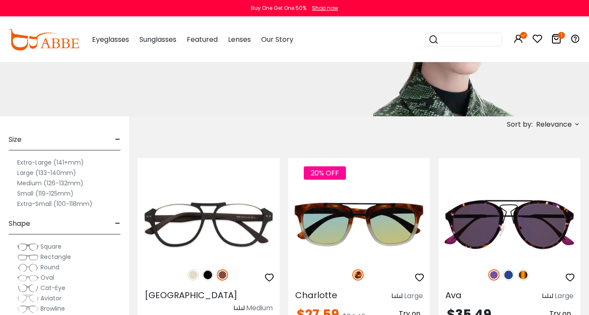
click at [96, 39] on span "Eyeglasses" at bounding box center [110, 39] width 37 height 10
click at [29, 180] on label "Medium (126-132mm)" at bounding box center [50, 183] width 66 height 10
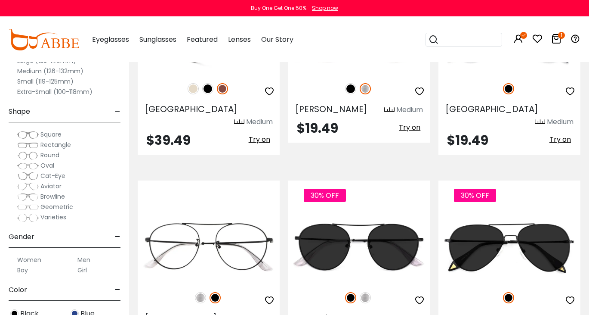
scroll to position [462, 0]
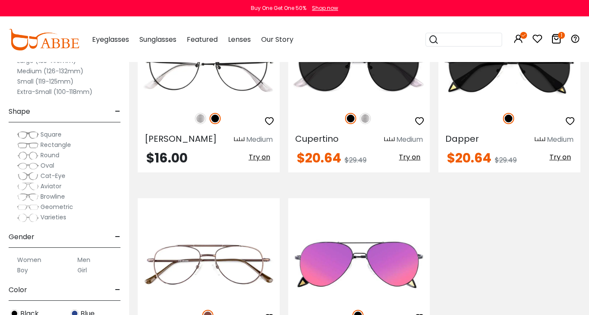
click at [52, 135] on span "Square" at bounding box center [50, 134] width 21 height 9
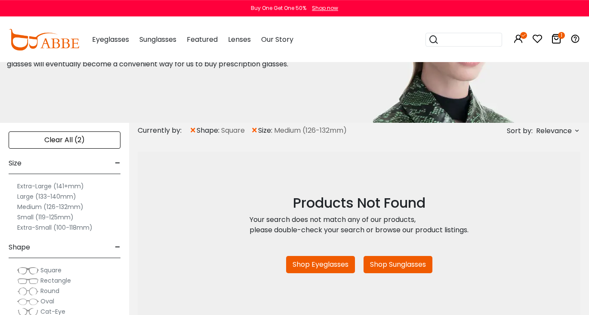
scroll to position [179, 0]
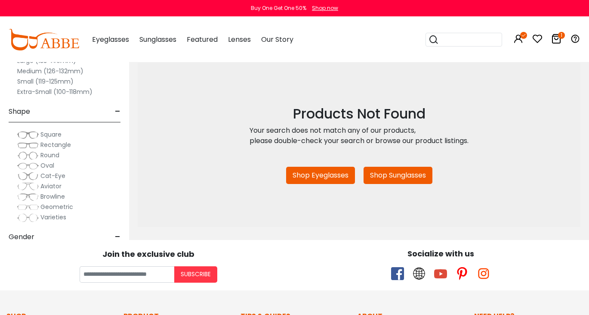
click at [55, 135] on span "Square" at bounding box center [50, 134] width 21 height 9
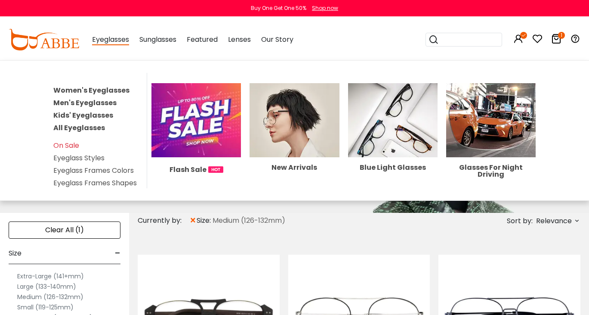
click at [102, 92] on link "Women's Eyeglasses" at bounding box center [91, 90] width 76 height 10
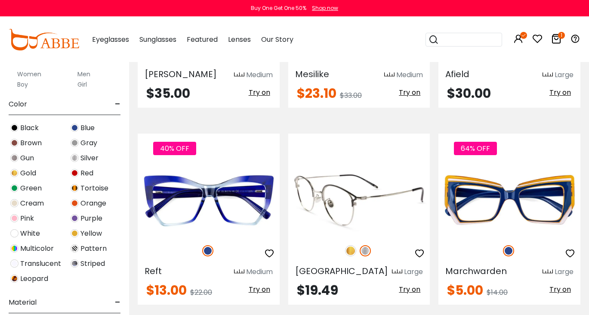
scroll to position [4134, 0]
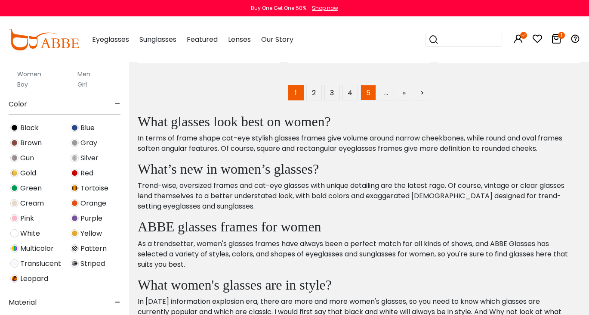
click at [369, 85] on link "5" at bounding box center [369, 93] width 16 height 16
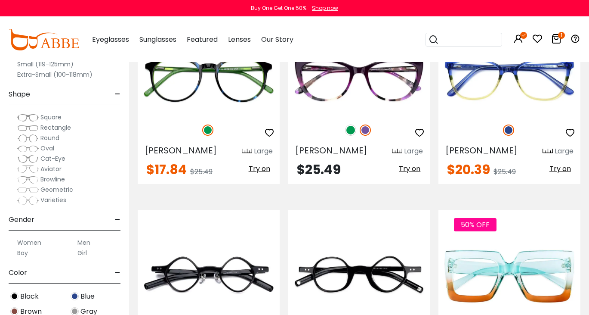
scroll to position [152, 0]
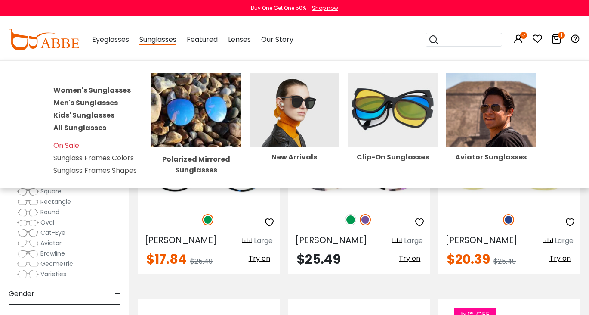
click at [160, 42] on span "Sunglasses" at bounding box center [158, 39] width 37 height 11
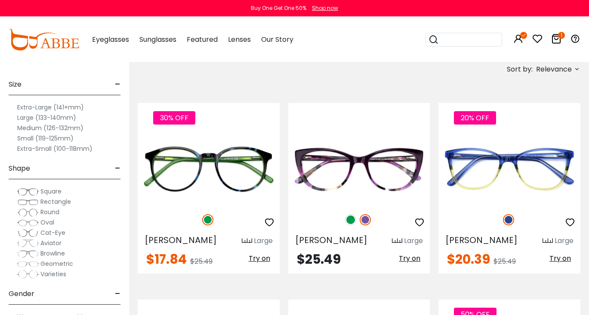
click at [161, 42] on span "Sunglasses" at bounding box center [158, 39] width 37 height 10
click at [161, 40] on span "Sunglasses" at bounding box center [158, 39] width 37 height 10
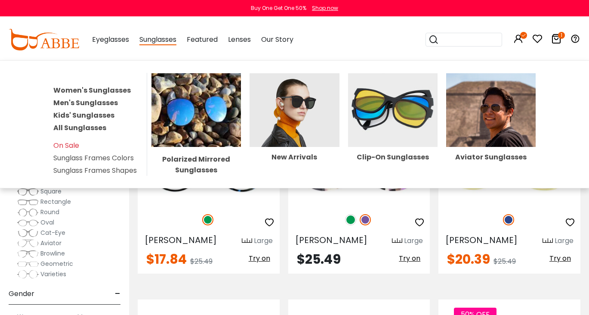
click at [103, 88] on link "Women's Sunglasses" at bounding box center [92, 90] width 78 height 10
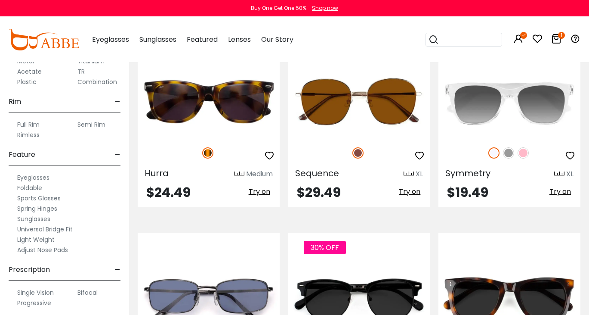
scroll to position [224, 0]
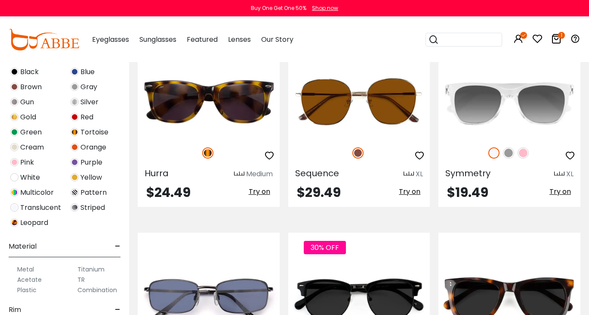
click at [34, 178] on span "White" at bounding box center [30, 177] width 20 height 10
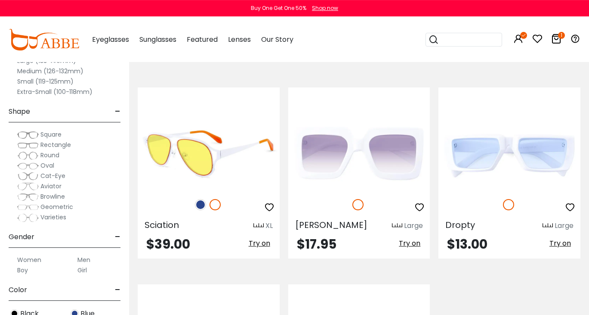
scroll to position [427, 0]
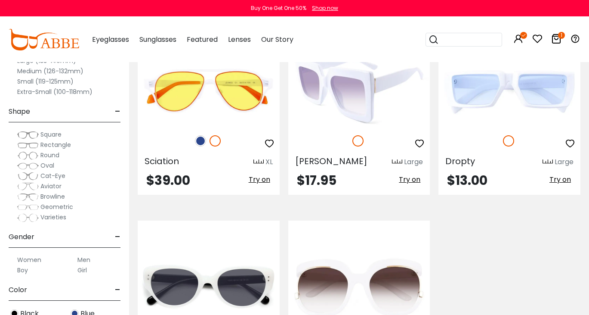
click at [408, 181] on span "Try on" at bounding box center [410, 179] width 22 height 10
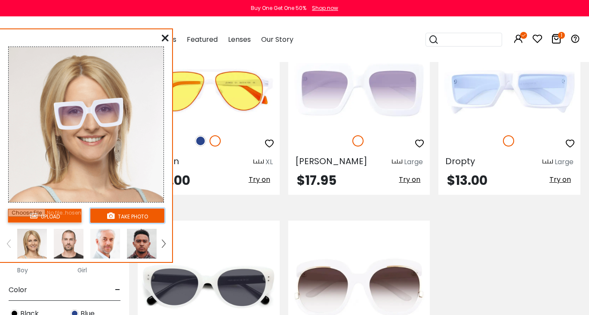
click at [127, 216] on button "take photo" at bounding box center [127, 215] width 74 height 14
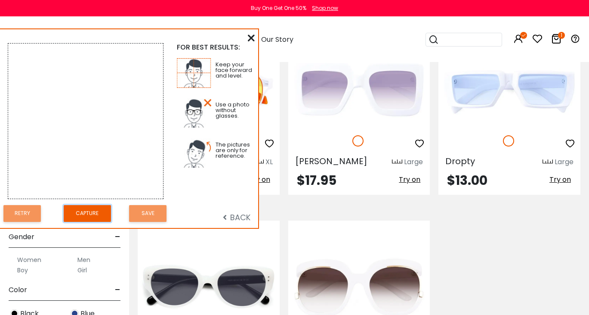
click at [87, 218] on button "Capture" at bounding box center [87, 213] width 47 height 17
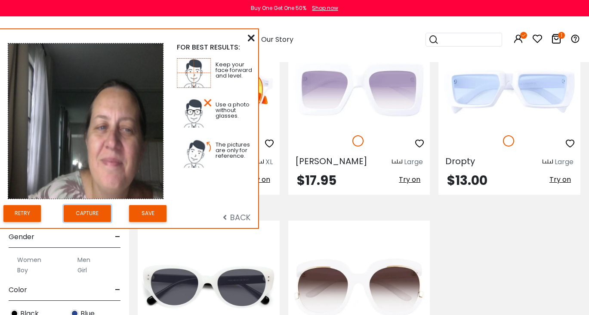
click at [88, 215] on button "Capture" at bounding box center [87, 213] width 47 height 17
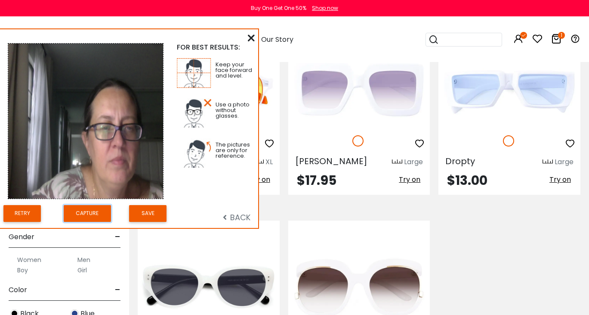
click at [88, 215] on button "Capture" at bounding box center [87, 213] width 47 height 17
click at [43, 211] on div "Retry" at bounding box center [24, 213] width 42 height 22
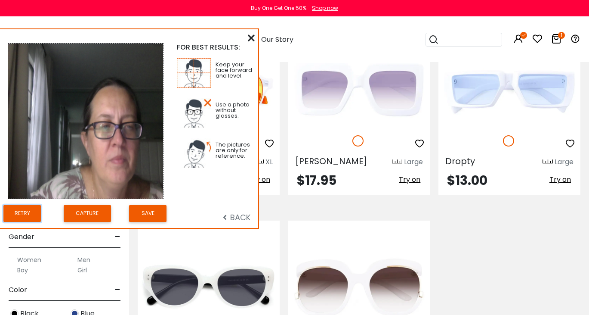
click at [25, 215] on button "Retry" at bounding box center [21, 213] width 37 height 17
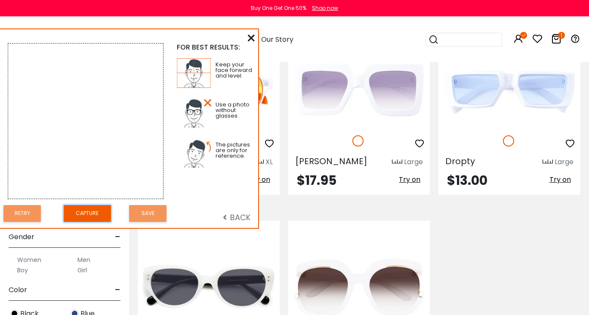
click at [96, 212] on button "Capture" at bounding box center [87, 213] width 47 height 17
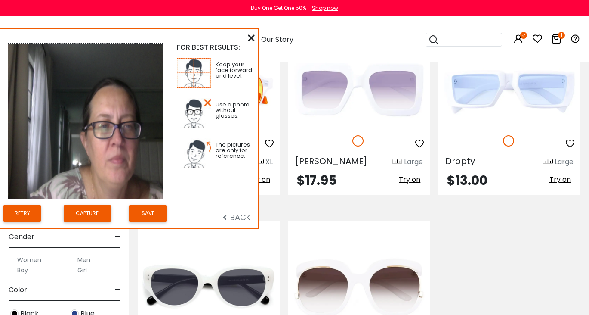
click at [253, 39] on icon at bounding box center [251, 37] width 7 height 7
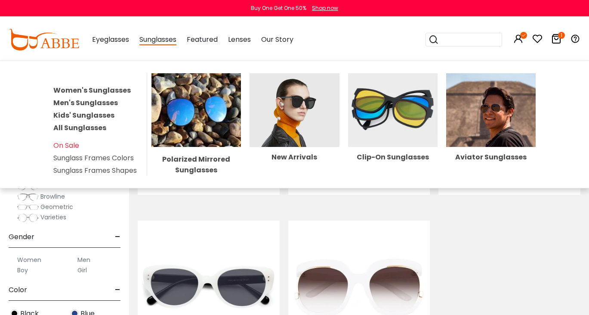
click at [156, 40] on span "Sunglasses" at bounding box center [158, 39] width 37 height 11
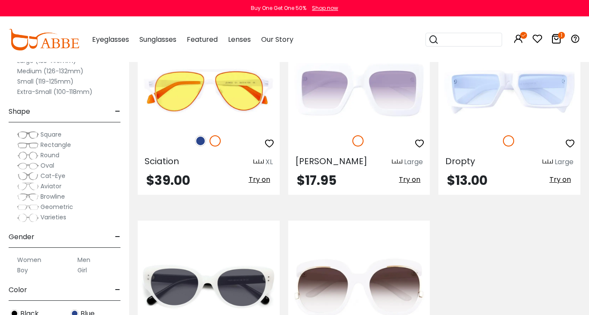
click at [156, 40] on span "Sunglasses" at bounding box center [158, 39] width 37 height 10
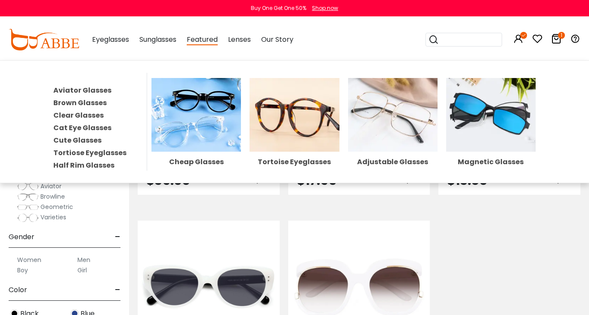
click at [393, 112] on img at bounding box center [393, 115] width 90 height 74
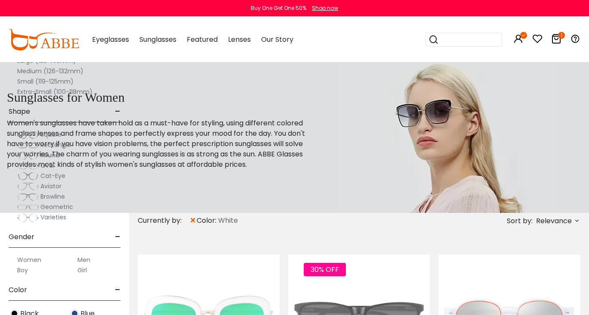
scroll to position [427, 0]
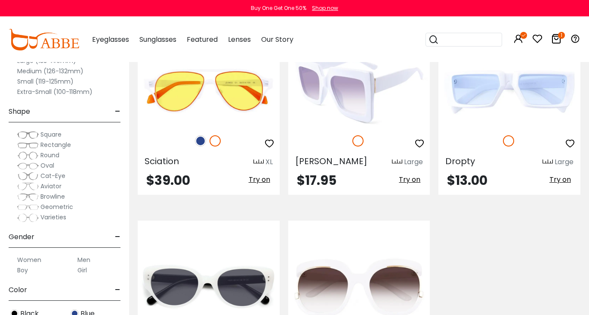
click at [340, 109] on img at bounding box center [360, 90] width 142 height 71
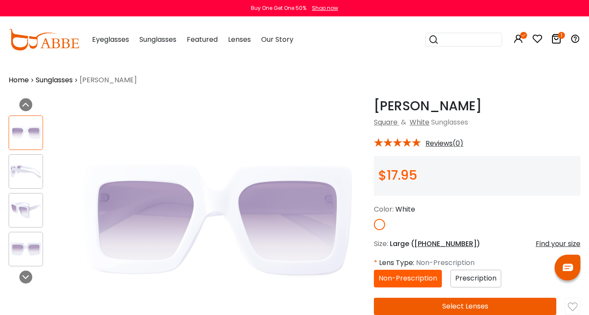
scroll to position [34, 0]
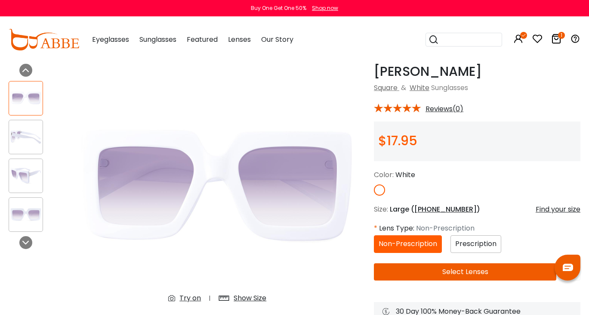
click at [185, 298] on div "Try on" at bounding box center [191, 298] width 22 height 10
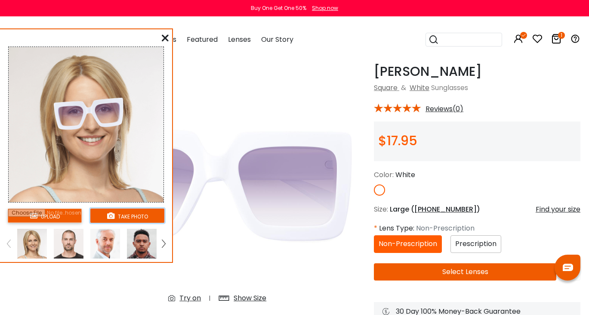
click at [121, 213] on button "take photo" at bounding box center [127, 215] width 74 height 14
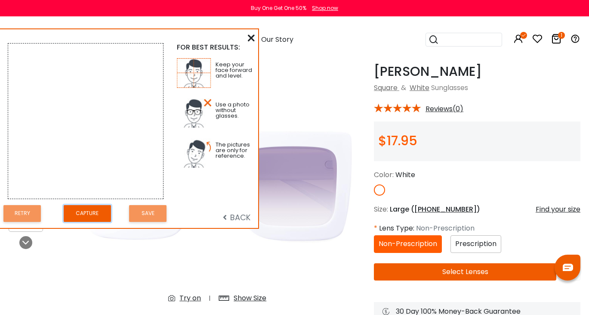
click at [84, 215] on button "Capture" at bounding box center [87, 213] width 47 height 17
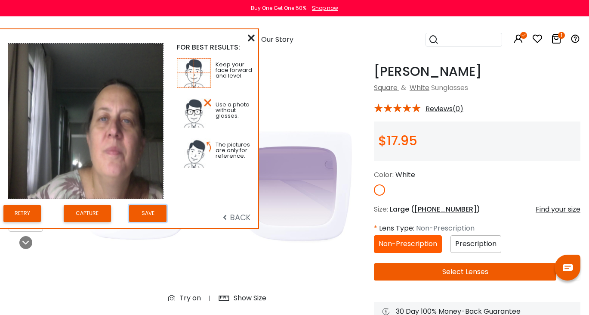
click at [140, 215] on button "Save" at bounding box center [147, 213] width 37 height 17
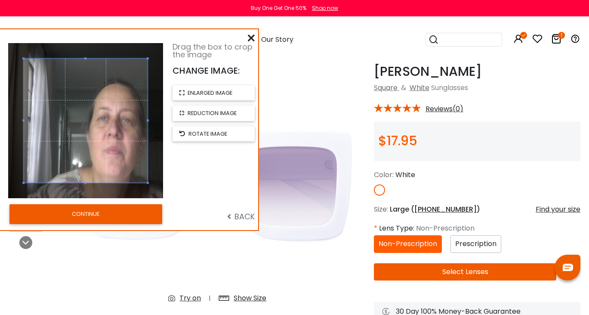
click at [102, 122] on span at bounding box center [86, 121] width 124 height 124
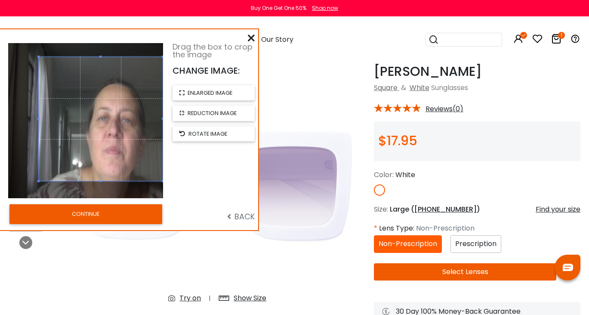
drag, startPoint x: 110, startPoint y: 124, endPoint x: 133, endPoint y: 122, distance: 23.3
click at [133, 122] on span at bounding box center [101, 119] width 124 height 124
click at [84, 212] on button "CONTINUE" at bounding box center [85, 214] width 153 height 20
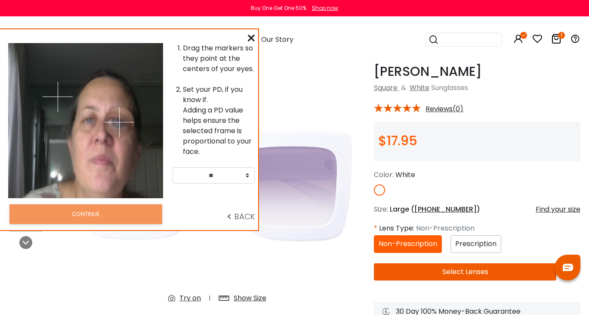
drag, startPoint x: 99, startPoint y: 95, endPoint x: 119, endPoint y: 122, distance: 33.5
click at [119, 122] on img at bounding box center [119, 122] width 30 height 30
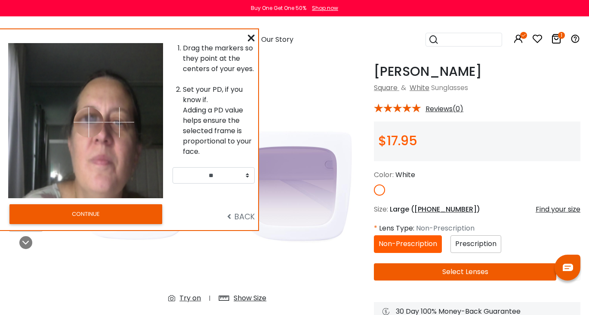
drag, startPoint x: 57, startPoint y: 95, endPoint x: 88, endPoint y: 122, distance: 40.9
click at [93, 117] on img at bounding box center [89, 122] width 30 height 30
click at [90, 119] on img at bounding box center [93, 117] width 30 height 30
drag, startPoint x: 89, startPoint y: 123, endPoint x: 81, endPoint y: 217, distance: 94.2
click at [90, 121] on img at bounding box center [90, 120] width 30 height 30
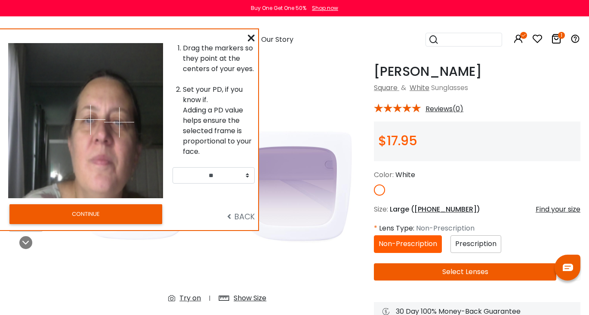
click at [90, 121] on img at bounding box center [90, 120] width 30 height 30
click at [88, 212] on button "CONTINUE" at bounding box center [85, 214] width 153 height 20
click at [0, 0] on div "Note: Virtual try on feature does not reflect frame's real size. Change your PD…" at bounding box center [0, 0] width 0 height 0
click at [248, 175] on img at bounding box center [218, 187] width 296 height 247
click at [250, 154] on img at bounding box center [218, 187] width 296 height 247
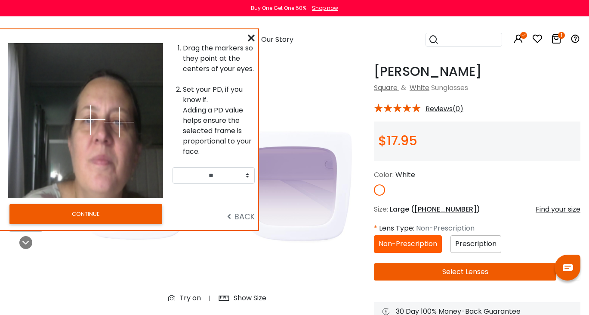
click at [250, 153] on img at bounding box center [218, 187] width 296 height 247
click at [212, 175] on img at bounding box center [218, 187] width 296 height 247
click at [249, 175] on img at bounding box center [218, 187] width 296 height 247
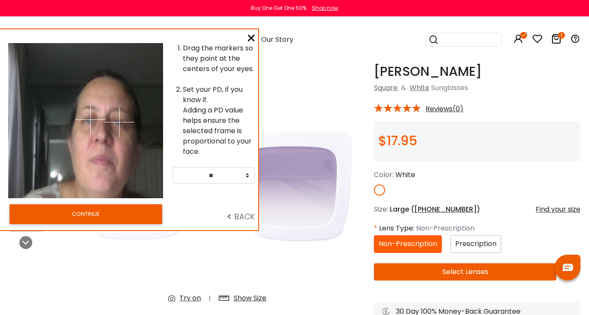
click at [0, 0] on div "Note: Virtual try on feature does not reflect frame's real size." at bounding box center [0, 0] width 0 height 0
click at [178, 94] on img at bounding box center [218, 187] width 296 height 247
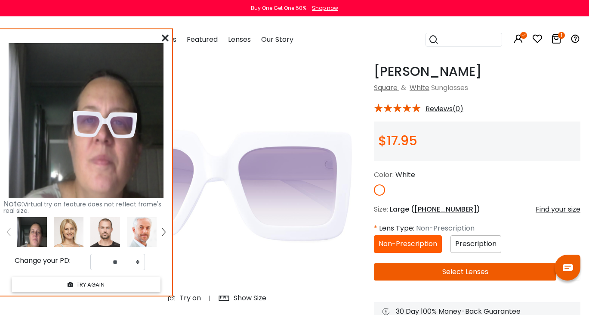
click at [190, 123] on img at bounding box center [218, 187] width 296 height 247
click at [249, 176] on img at bounding box center [218, 187] width 296 height 247
click at [251, 173] on img at bounding box center [218, 187] width 296 height 247
click at [233, 177] on img at bounding box center [218, 187] width 296 height 247
click at [245, 177] on img at bounding box center [218, 187] width 296 height 247
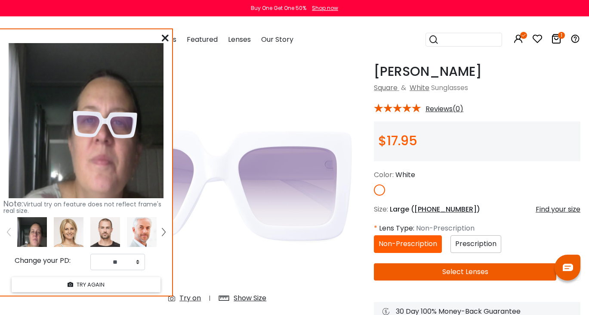
click at [245, 217] on img at bounding box center [218, 187] width 296 height 247
click at [243, 41] on span "Lenses" at bounding box center [239, 39] width 23 height 10
click at [464, 274] on button "Select Lenses" at bounding box center [465, 271] width 183 height 17
click at [108, 213] on div "Note: Virtual try on feature does not reflect frame's real size." at bounding box center [85, 207] width 165 height 14
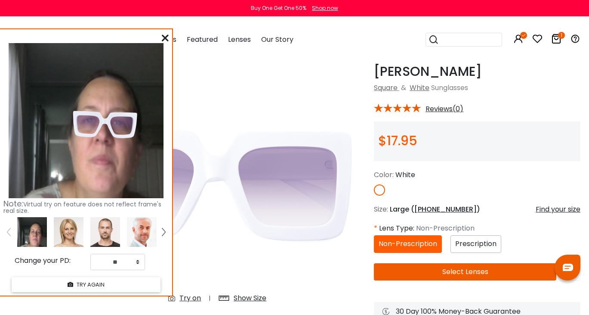
click at [110, 213] on div "Note: Virtual try on feature does not reflect frame's real size." at bounding box center [85, 207] width 165 height 14
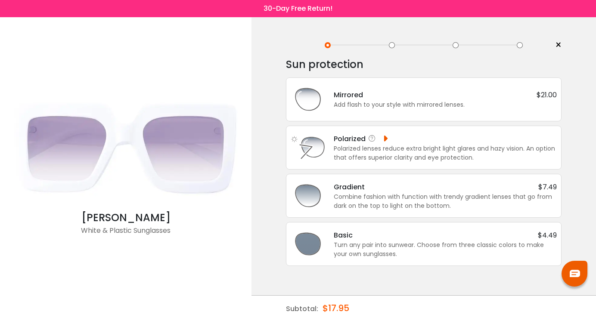
click at [351, 137] on div "Polarized" at bounding box center [361, 138] width 55 height 11
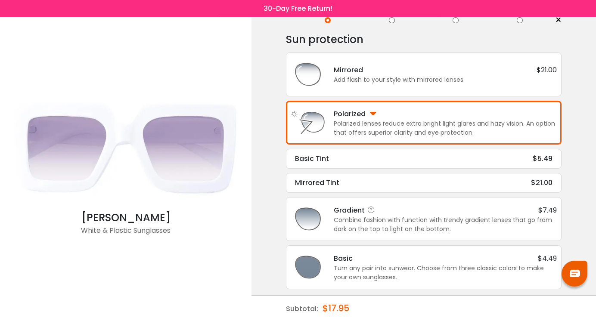
scroll to position [28, 0]
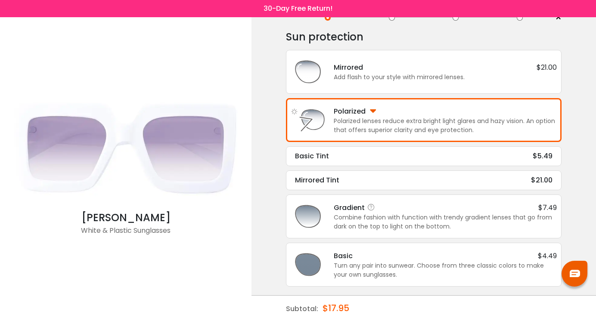
click at [361, 202] on div "Gradient $7.49 Combine fashion with function with trendy gradient lenses that g…" at bounding box center [424, 216] width 266 height 34
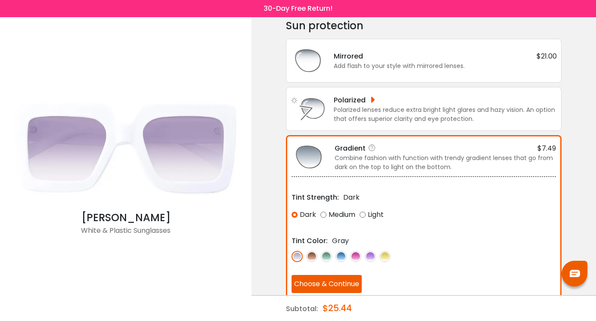
scroll to position [40, 0]
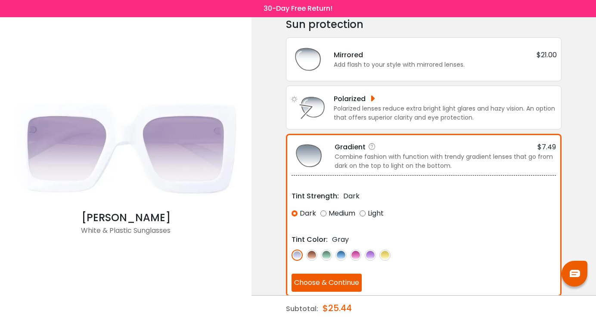
click at [354, 257] on img at bounding box center [355, 255] width 11 height 11
click at [340, 254] on img at bounding box center [340, 255] width 11 height 11
click at [327, 256] on img at bounding box center [326, 255] width 11 height 11
click at [391, 255] on img at bounding box center [384, 255] width 11 height 11
click at [357, 254] on img at bounding box center [355, 255] width 11 height 11
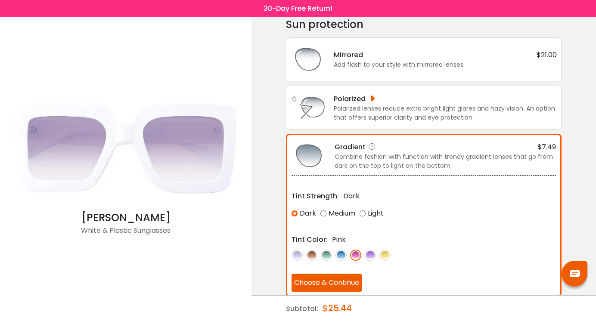
click at [344, 259] on img at bounding box center [340, 255] width 11 height 11
click at [341, 279] on button "Choose & Continue" at bounding box center [327, 283] width 70 height 18
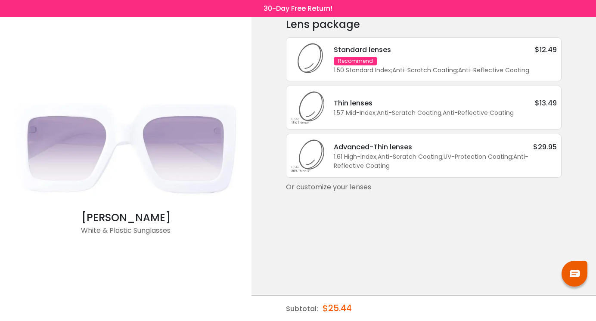
scroll to position [0, 0]
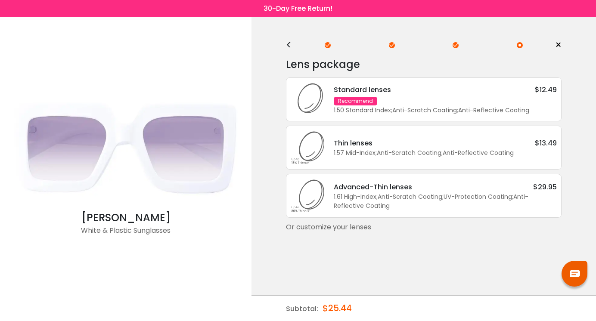
click at [289, 43] on div "<" at bounding box center [292, 45] width 13 height 7
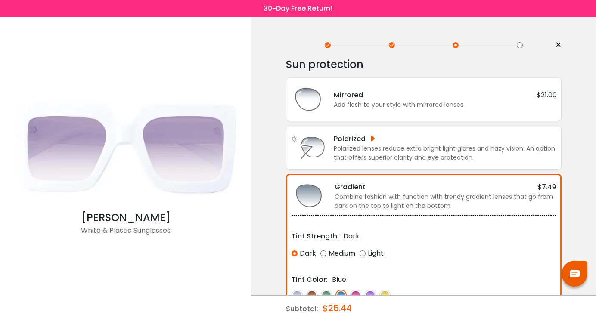
click at [289, 43] on div "< ×" at bounding box center [424, 45] width 276 height 13
click at [290, 44] on div "< ×" at bounding box center [424, 45] width 276 height 13
click at [556, 43] on span "×" at bounding box center [558, 45] width 6 height 13
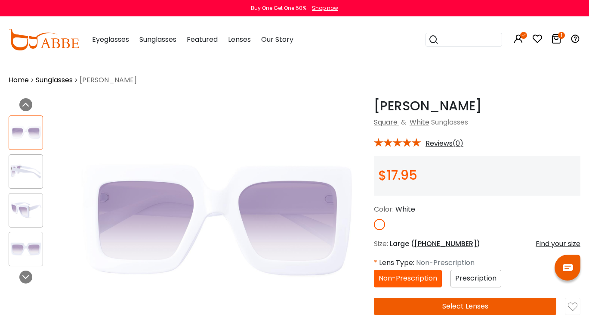
scroll to position [34, 0]
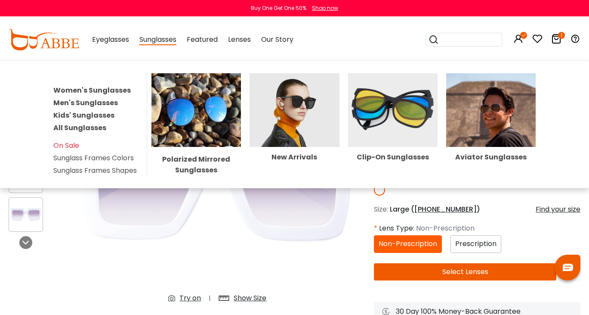
click at [152, 41] on span "Sunglasses" at bounding box center [158, 39] width 37 height 11
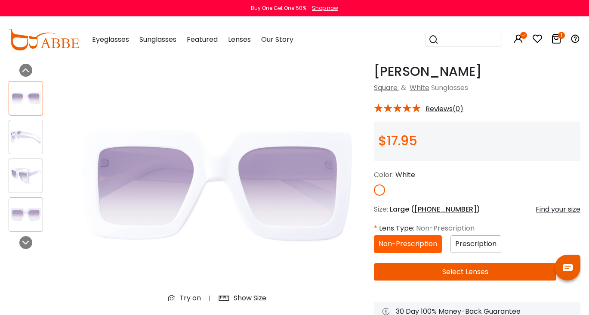
click at [152, 41] on span "Sunglasses" at bounding box center [158, 39] width 37 height 10
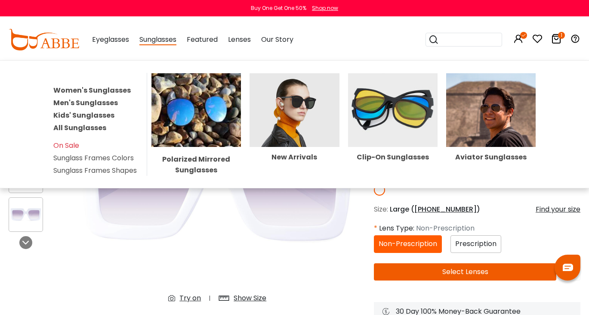
click at [109, 91] on link "Women's Sunglasses" at bounding box center [92, 90] width 78 height 10
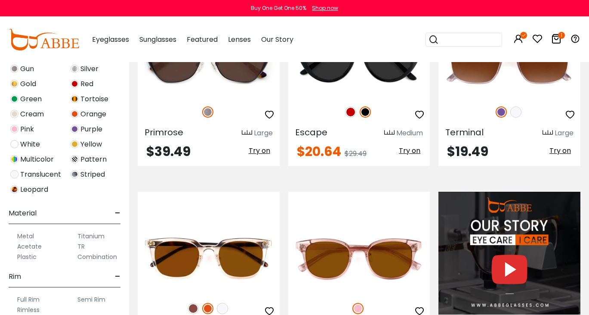
scroll to position [432, 0]
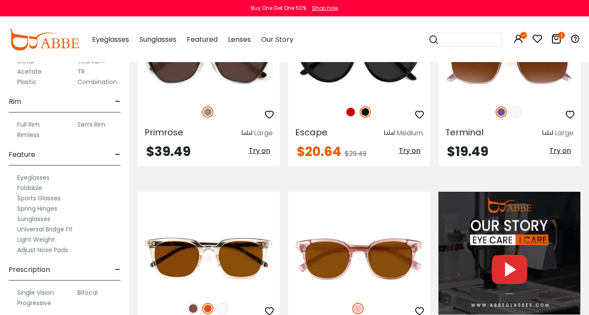
click at [47, 214] on label "Spring Hinges" at bounding box center [37, 208] width 40 height 10
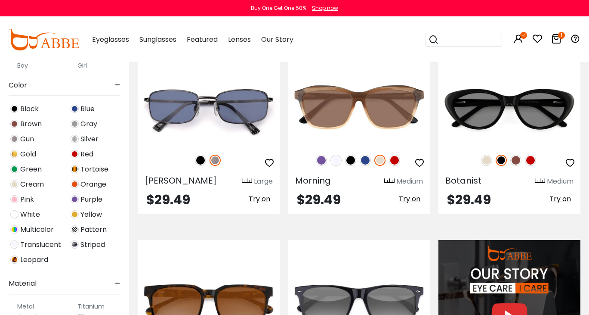
scroll to position [182, 0]
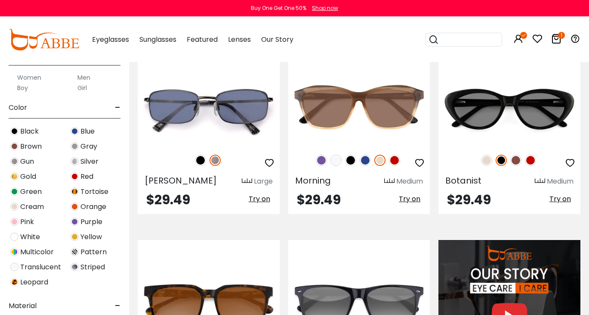
click at [22, 237] on span "White" at bounding box center [30, 237] width 20 height 10
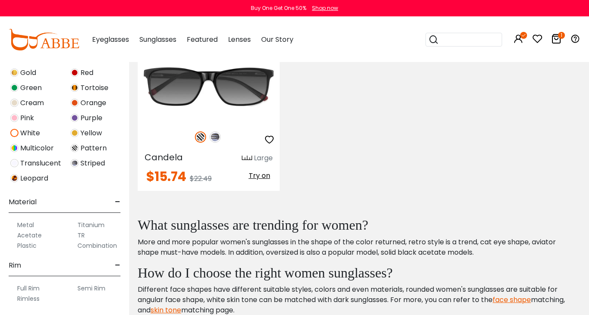
scroll to position [257, 0]
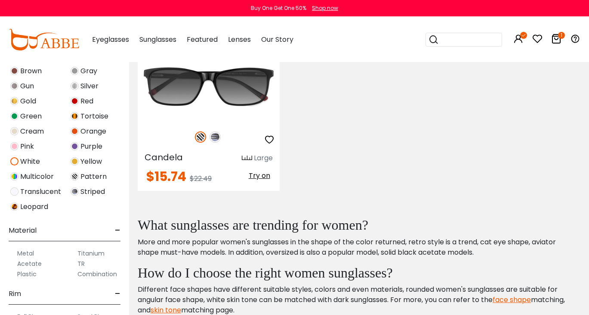
click at [559, 41] on icon at bounding box center [557, 39] width 10 height 10
